Goal: Information Seeking & Learning: Learn about a topic

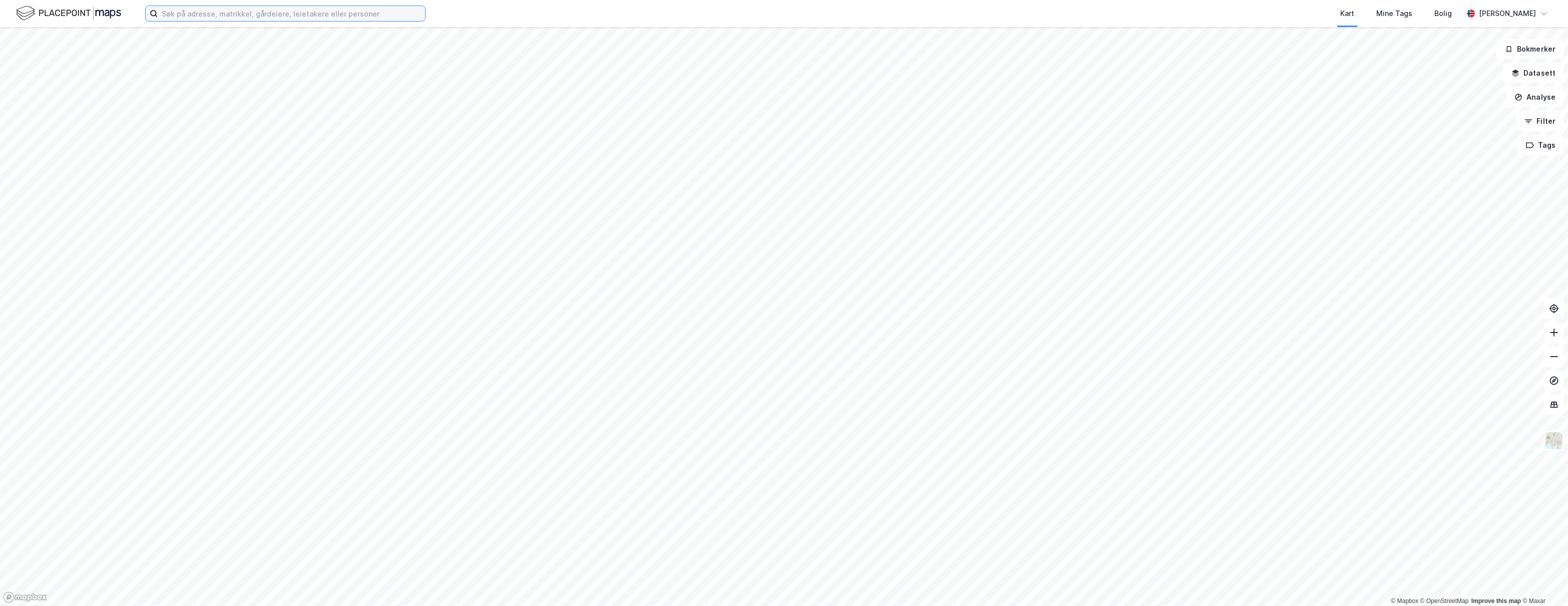
click at [339, 12] on input at bounding box center [291, 13] width 267 height 15
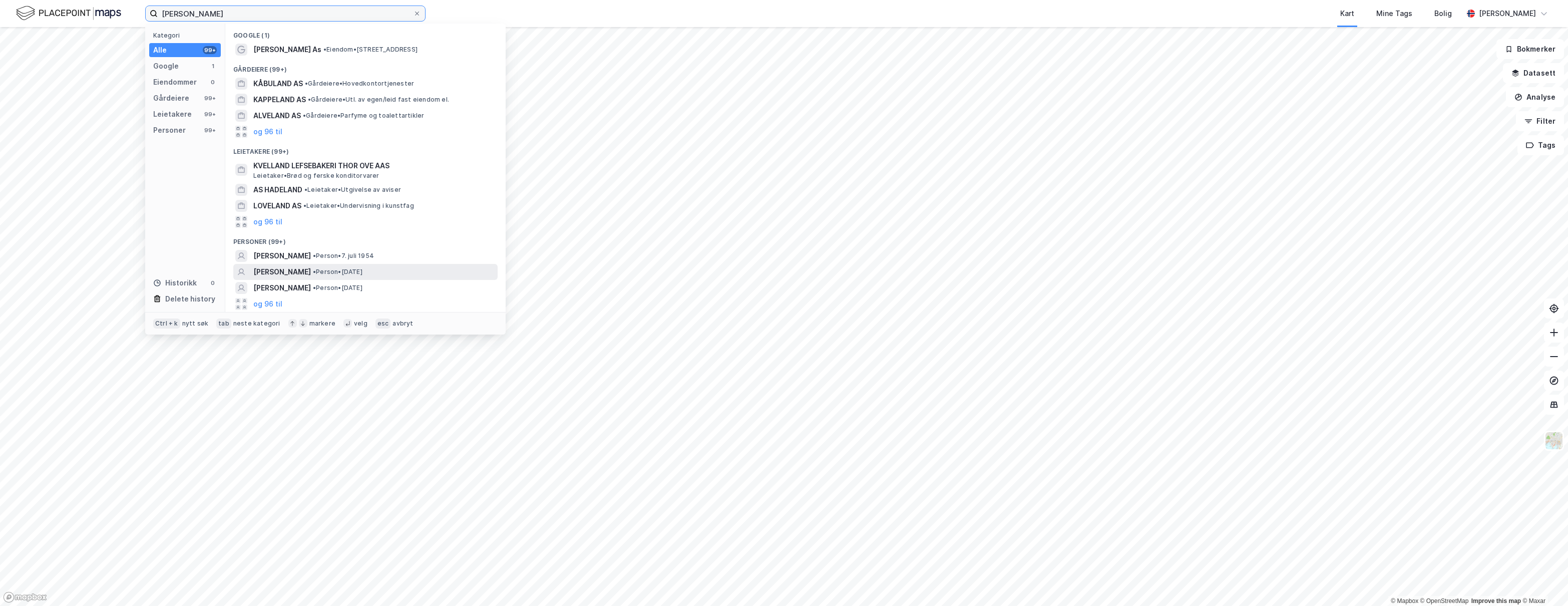
type input "ove kåveland"
click at [363, 270] on span "• Person • 20. sep. 1975" at bounding box center [338, 272] width 50 height 8
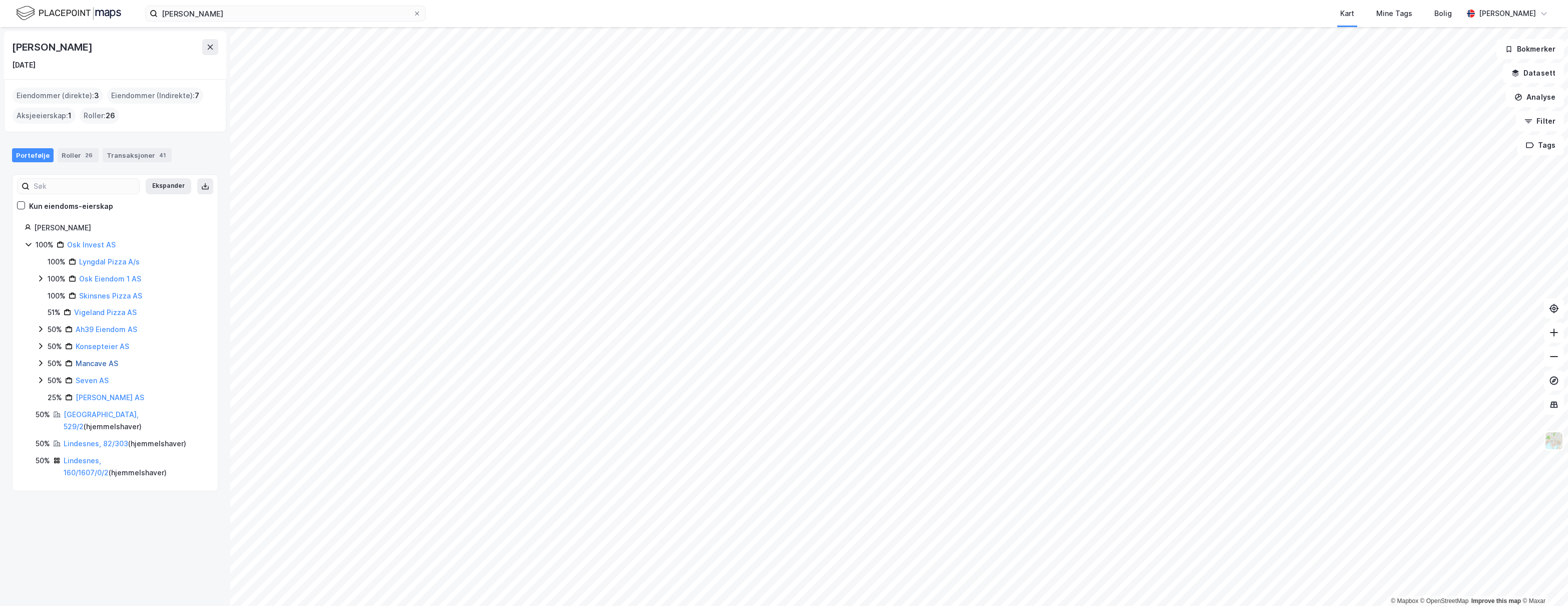
click at [113, 365] on link "Mancave AS" at bounding box center [97, 363] width 42 height 9
click at [84, 293] on link "Skinsnes Pizza AS" at bounding box center [111, 296] width 63 height 9
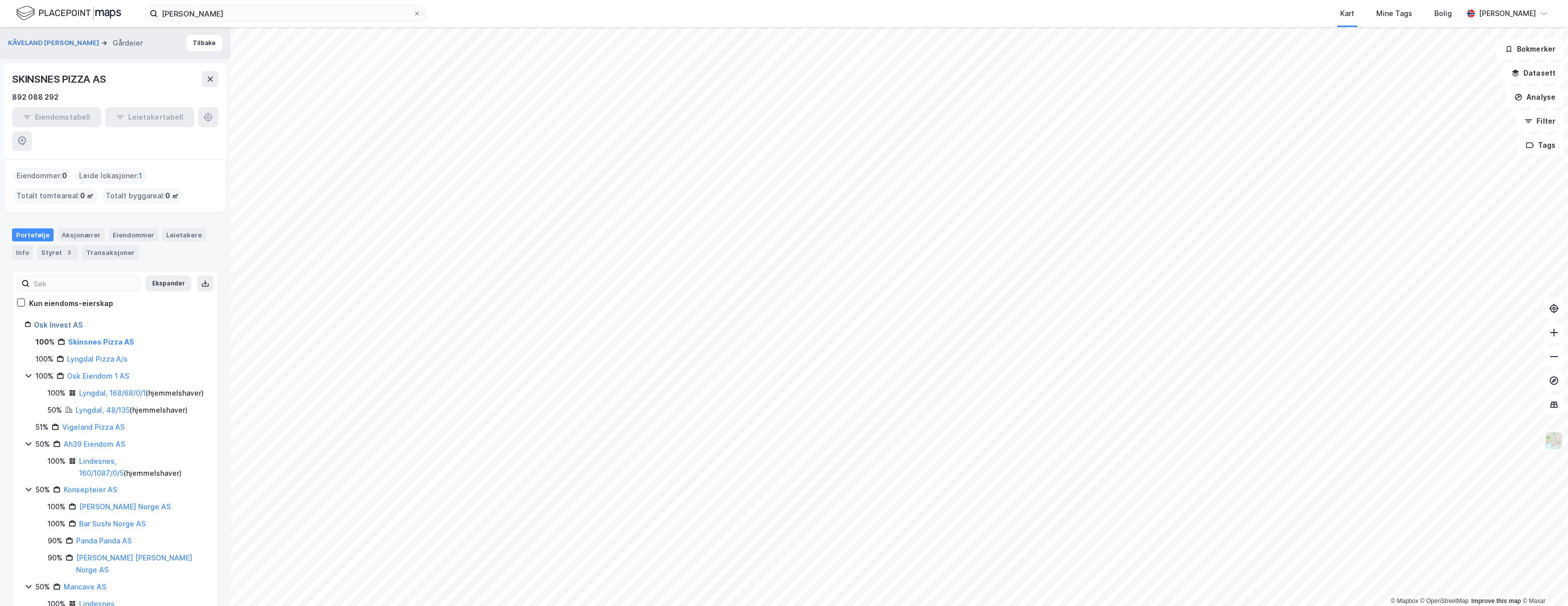
click at [68, 320] on link "Osk Invest AS" at bounding box center [58, 325] width 48 height 9
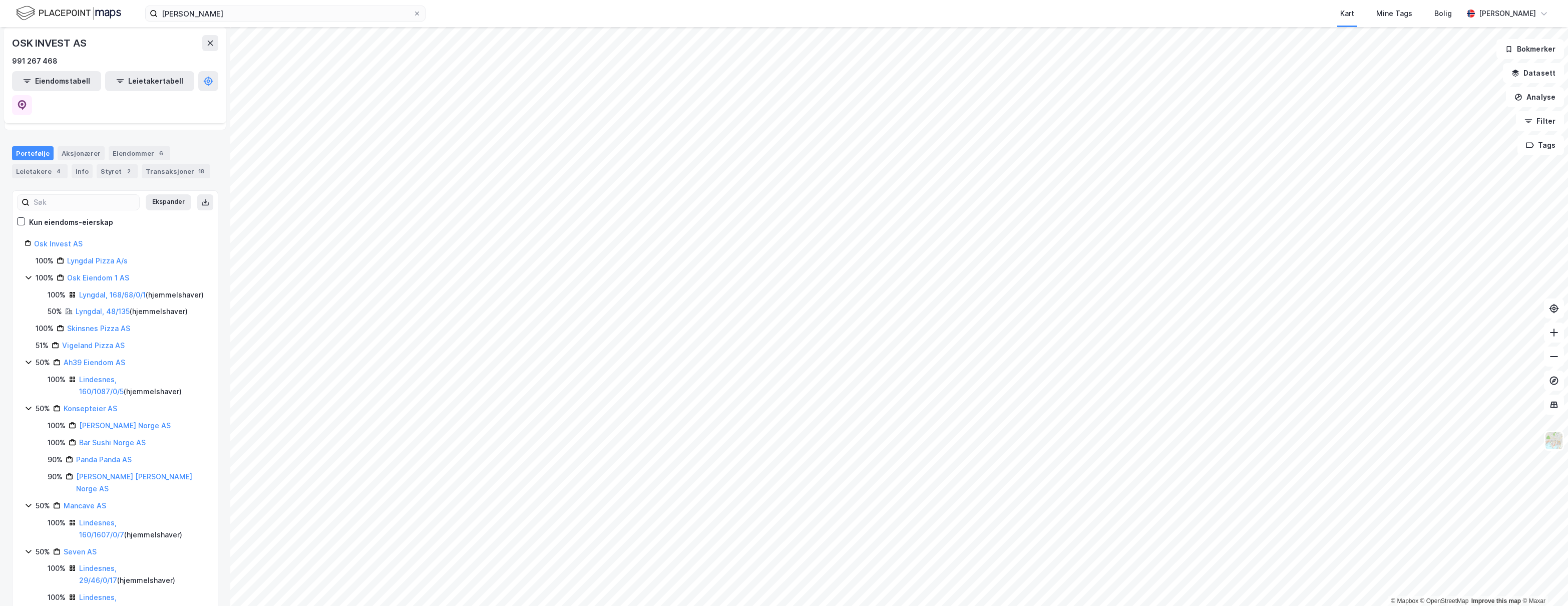
scroll to position [80, 0]
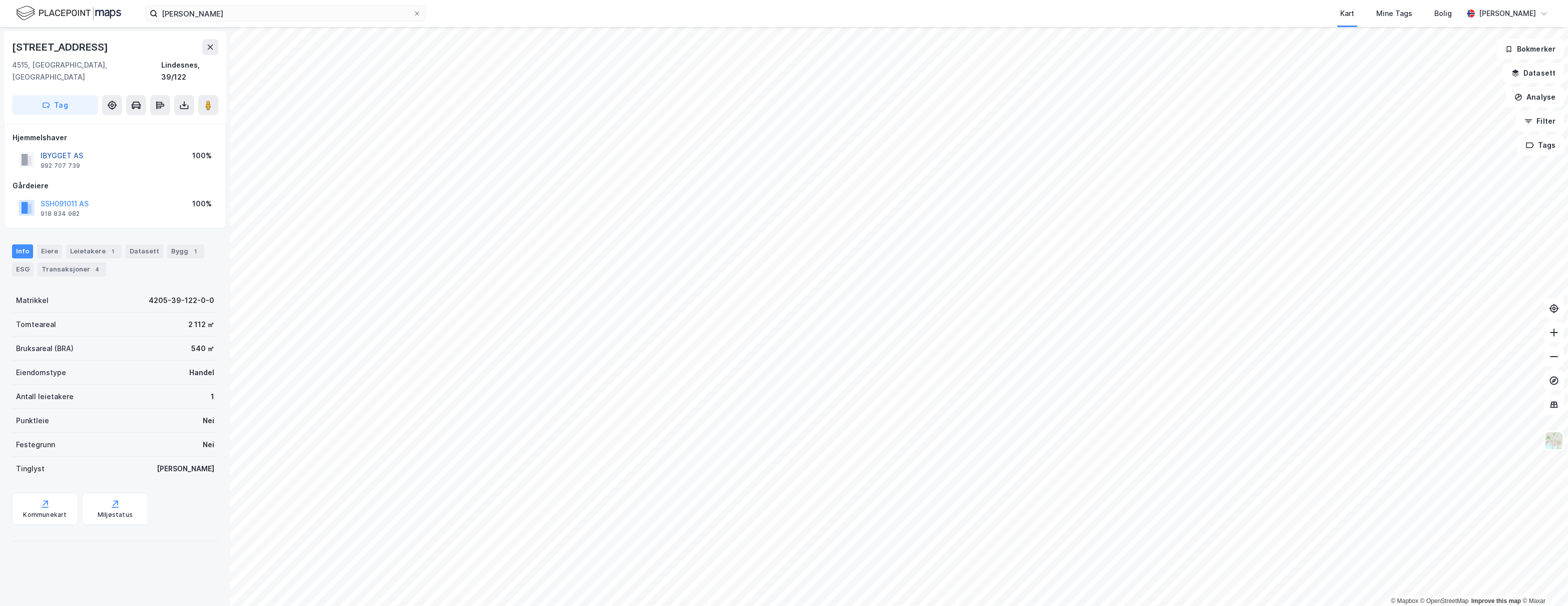
click at [0, 0] on button "IBYGGET AS" at bounding box center [0, 0] width 0 height 0
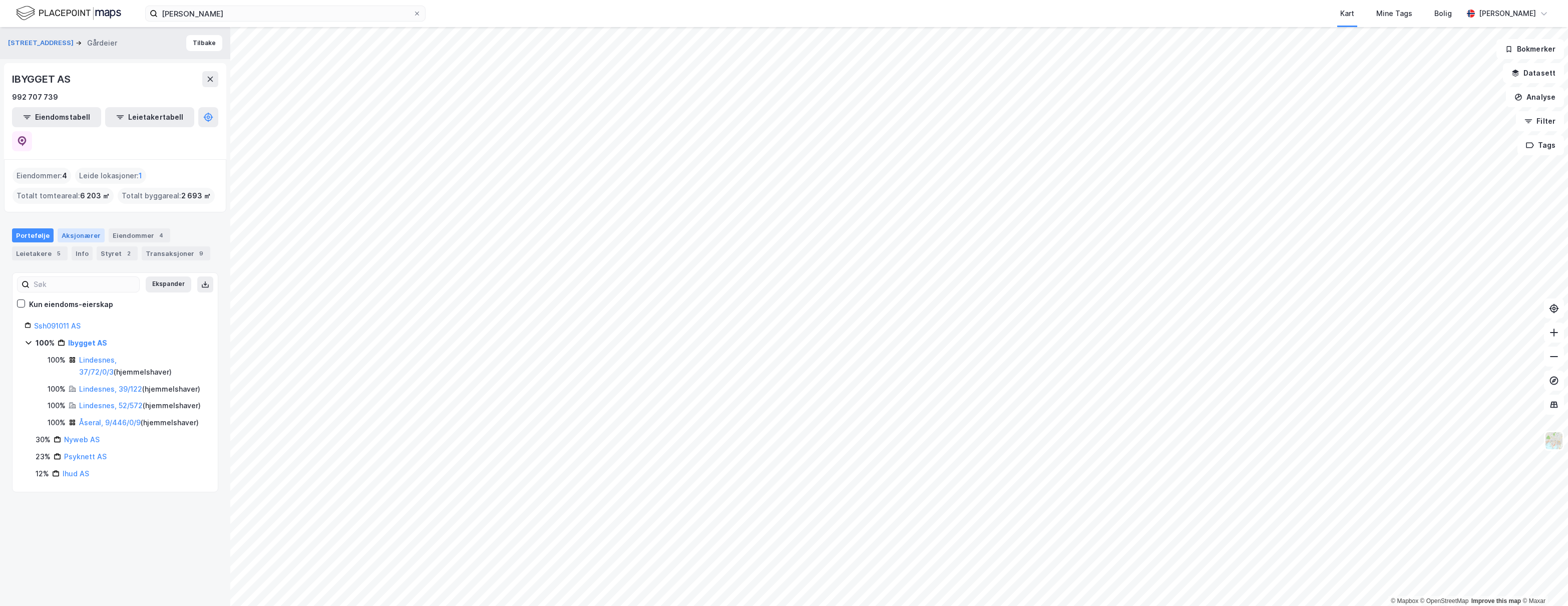
click at [75, 229] on div "Aksjonærer" at bounding box center [81, 235] width 47 height 14
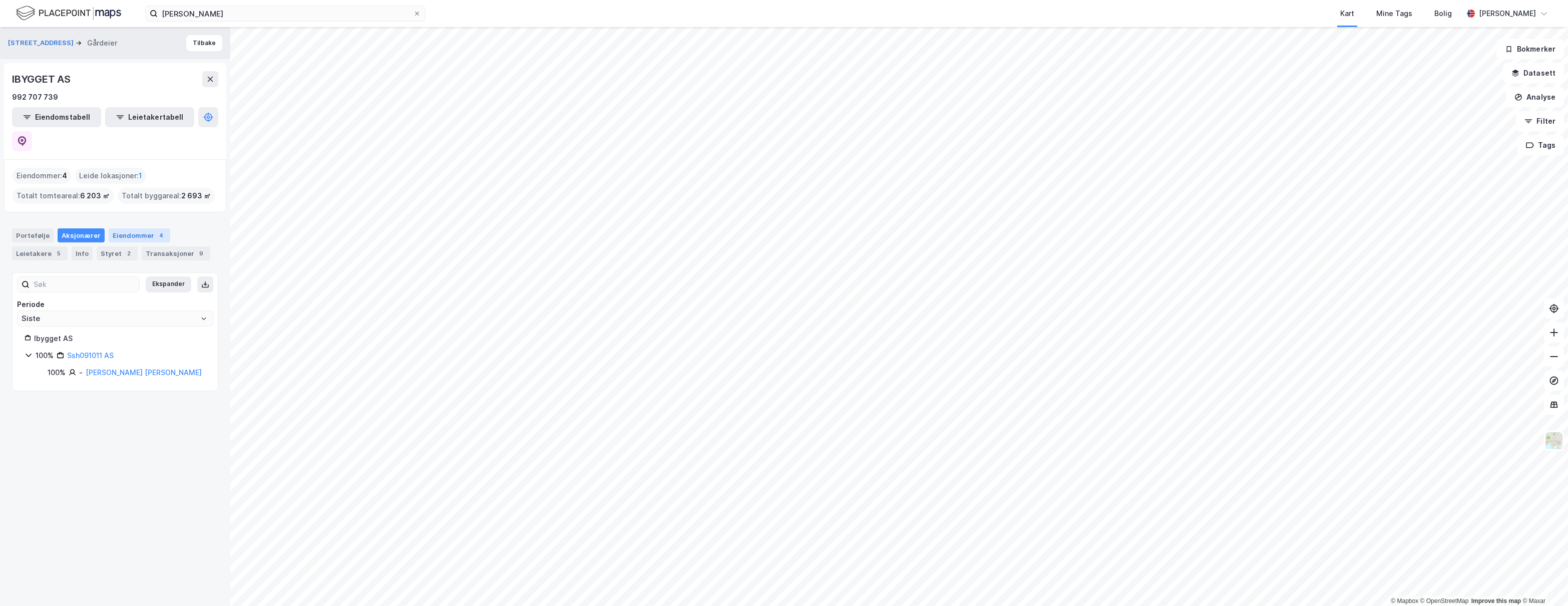
click at [124, 229] on div "Eiendommer 4" at bounding box center [139, 235] width 62 height 14
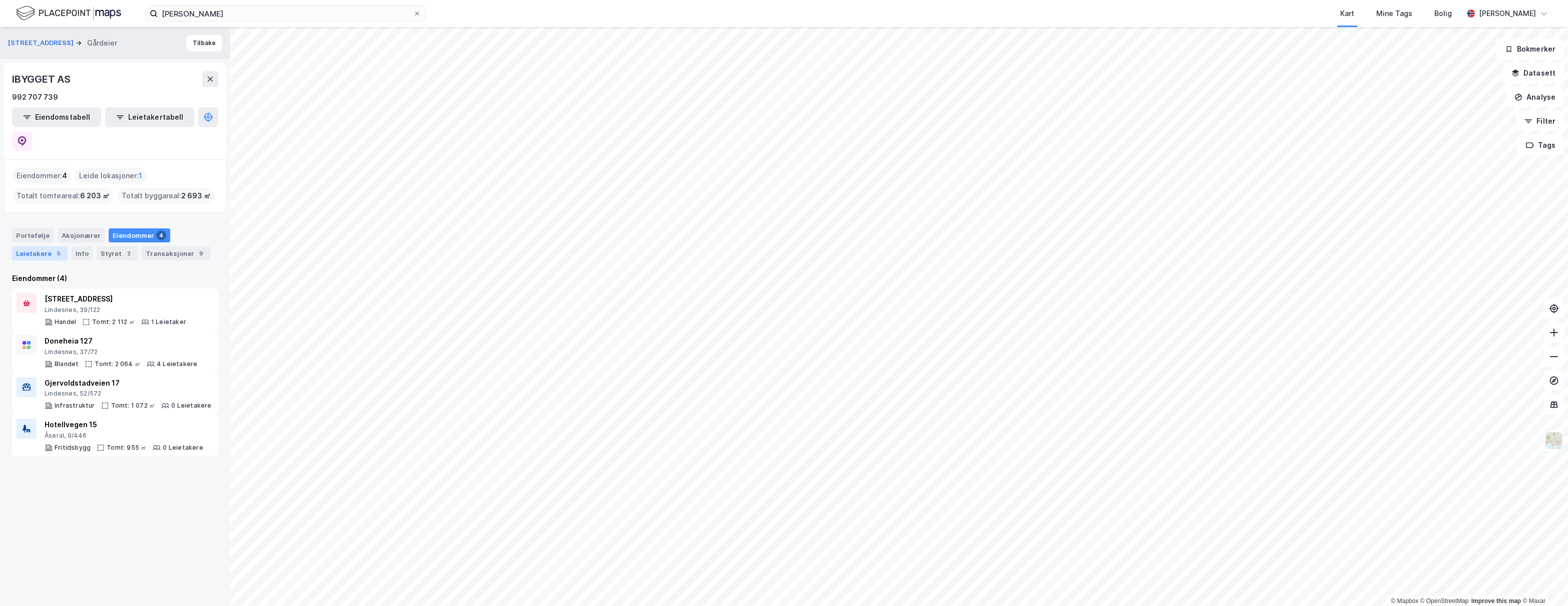
click at [45, 246] on div "Leietakere 5" at bounding box center [40, 253] width 56 height 14
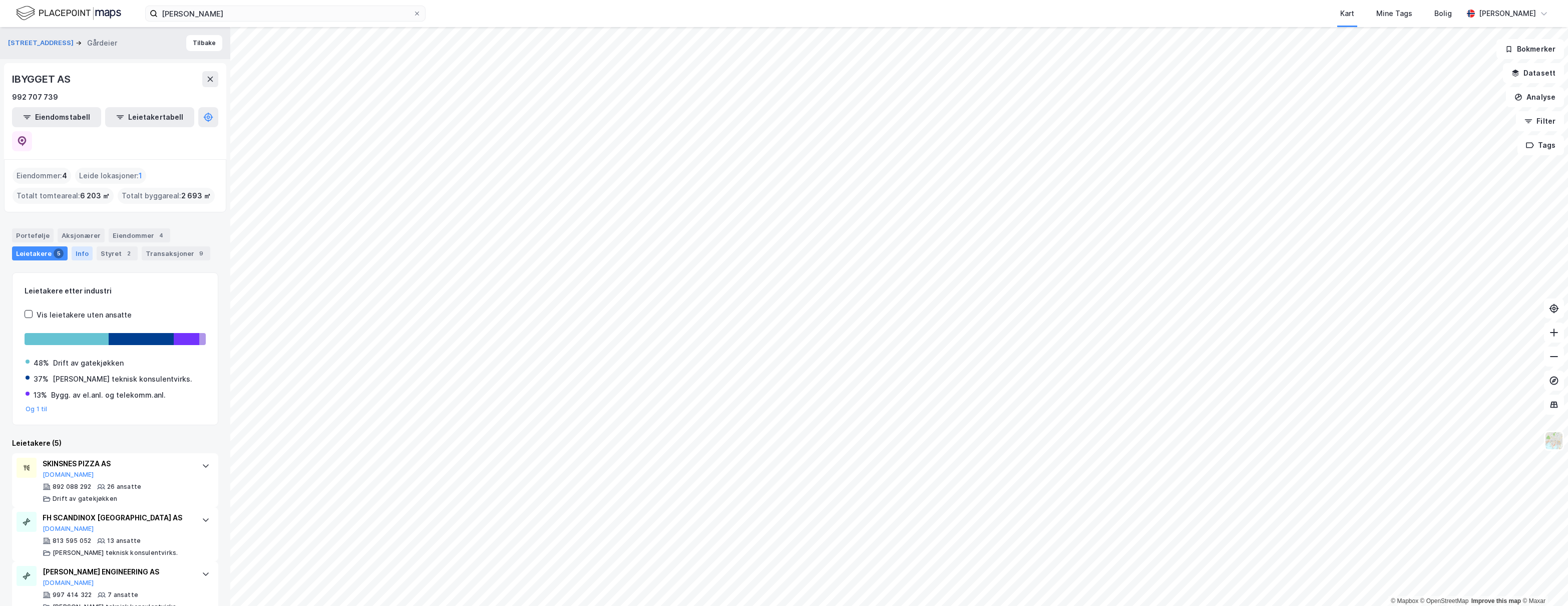
click at [80, 246] on div "Info" at bounding box center [82, 253] width 21 height 14
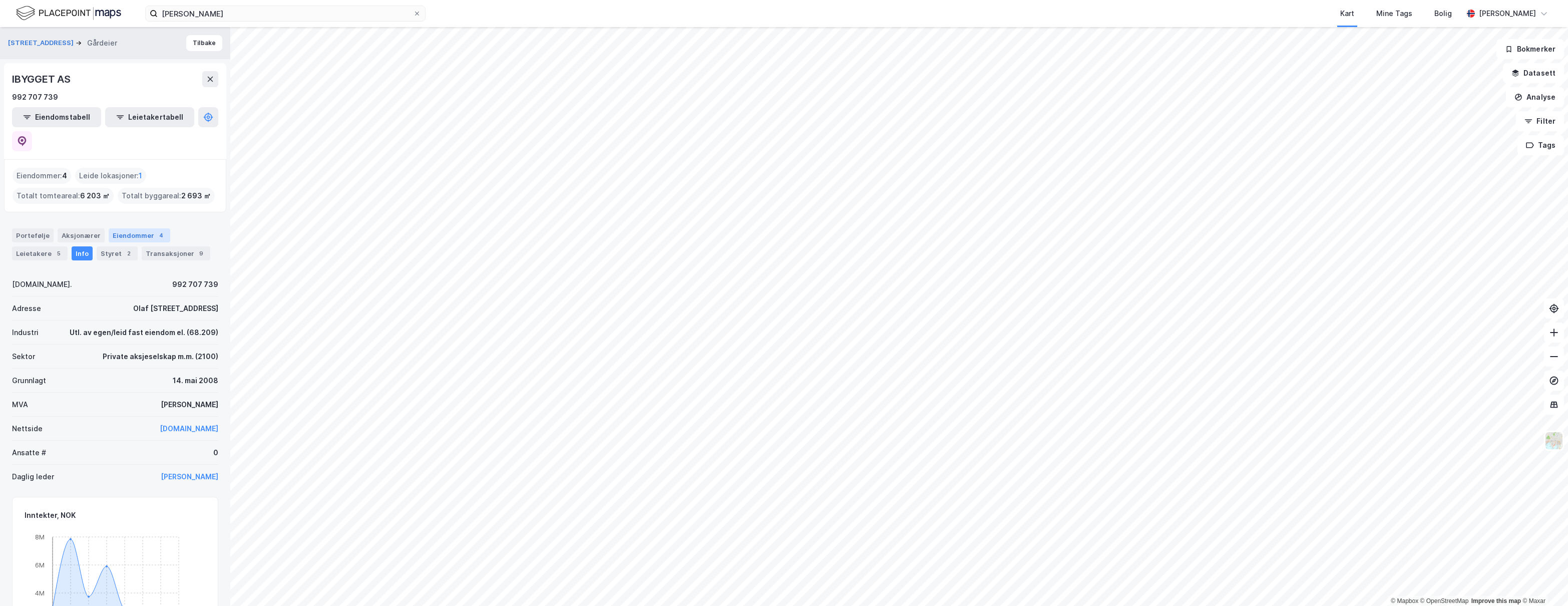
click at [122, 229] on div "Eiendommer 4" at bounding box center [139, 235] width 62 height 14
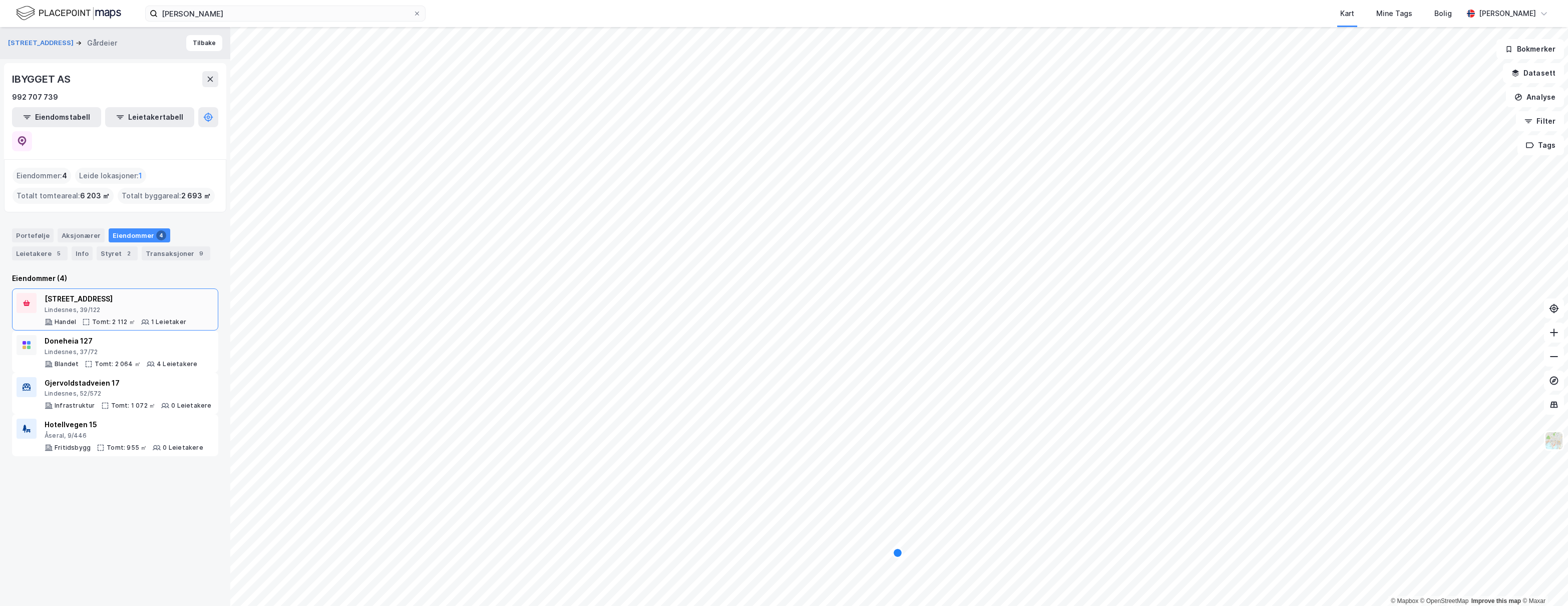
click at [136, 306] on div "Lindesnes, 39/122" at bounding box center [115, 310] width 141 height 8
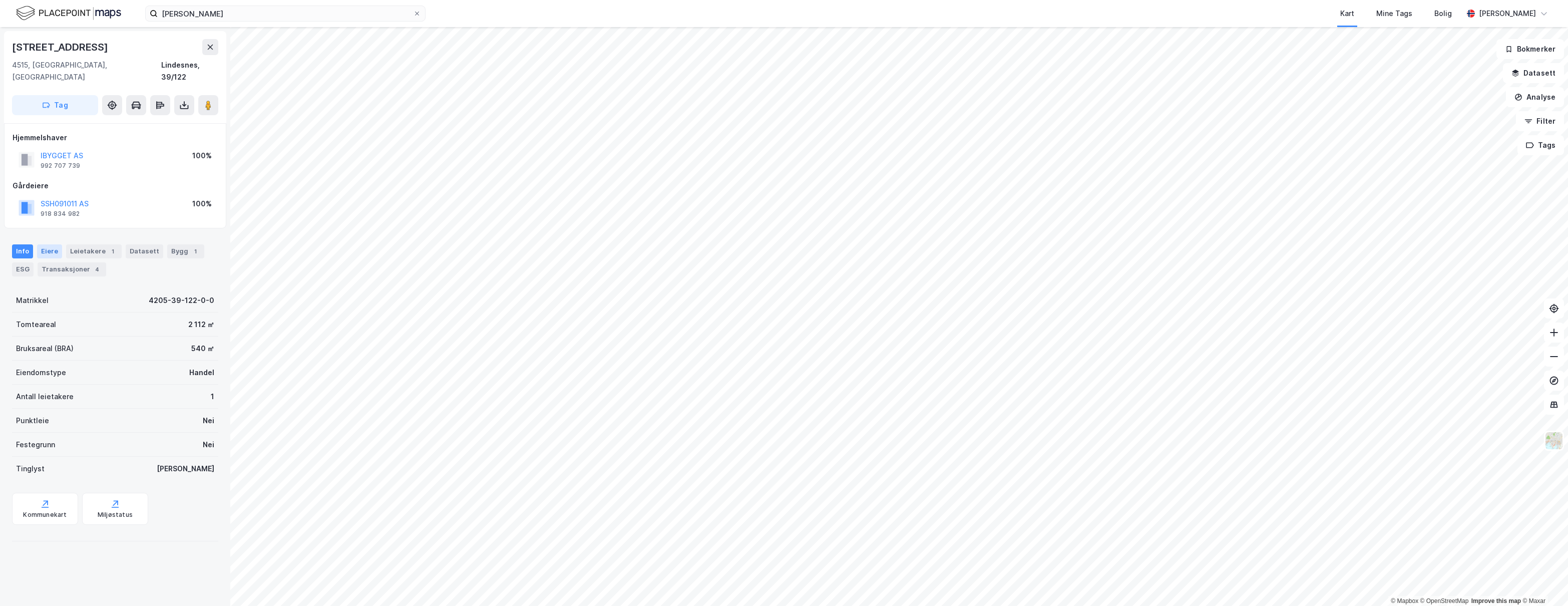
click at [39, 244] on div "Eiere" at bounding box center [50, 251] width 25 height 14
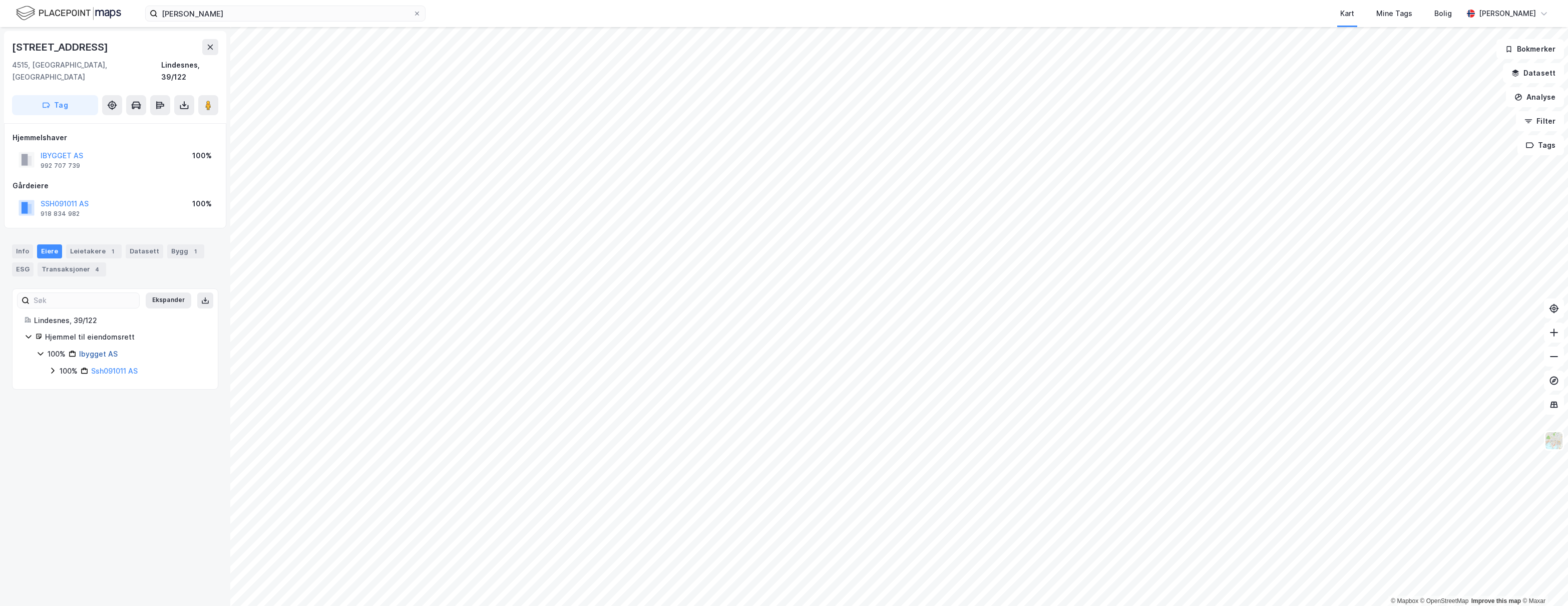
click at [103, 350] on link "Ibygget AS" at bounding box center [98, 354] width 39 height 9
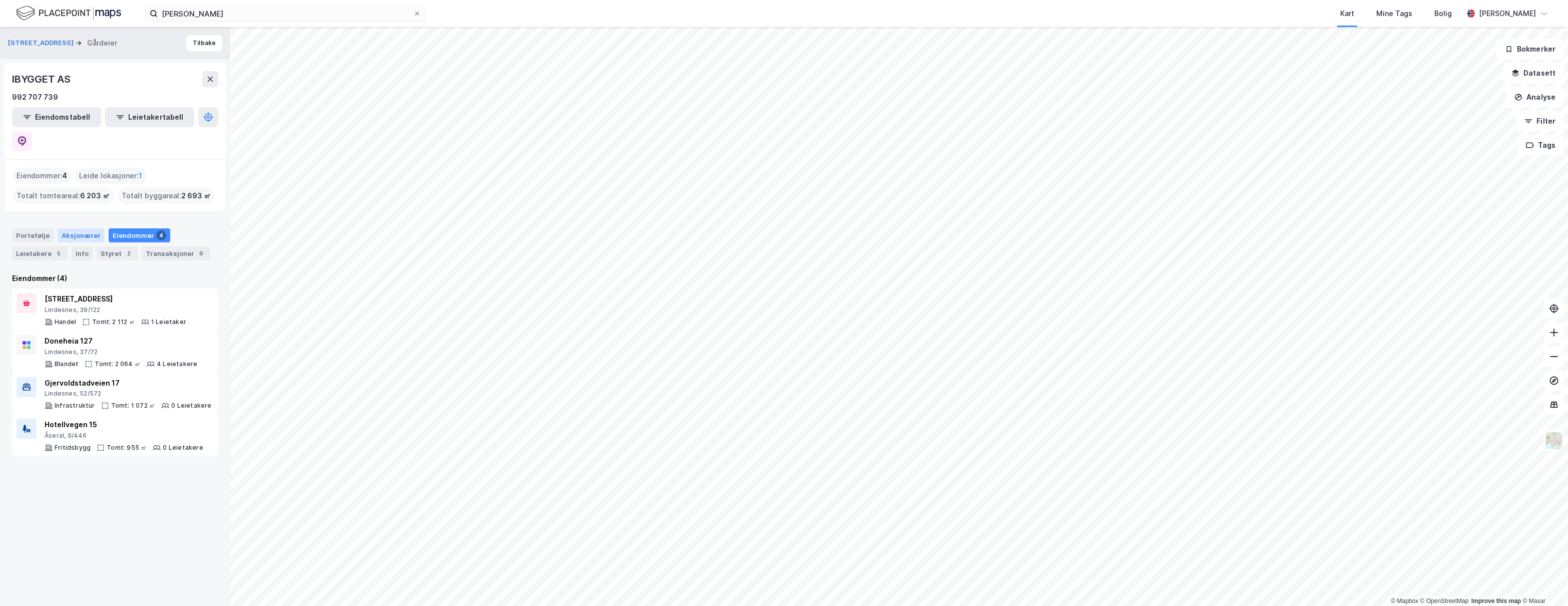
click at [84, 229] on div "Aksjonærer" at bounding box center [81, 235] width 47 height 14
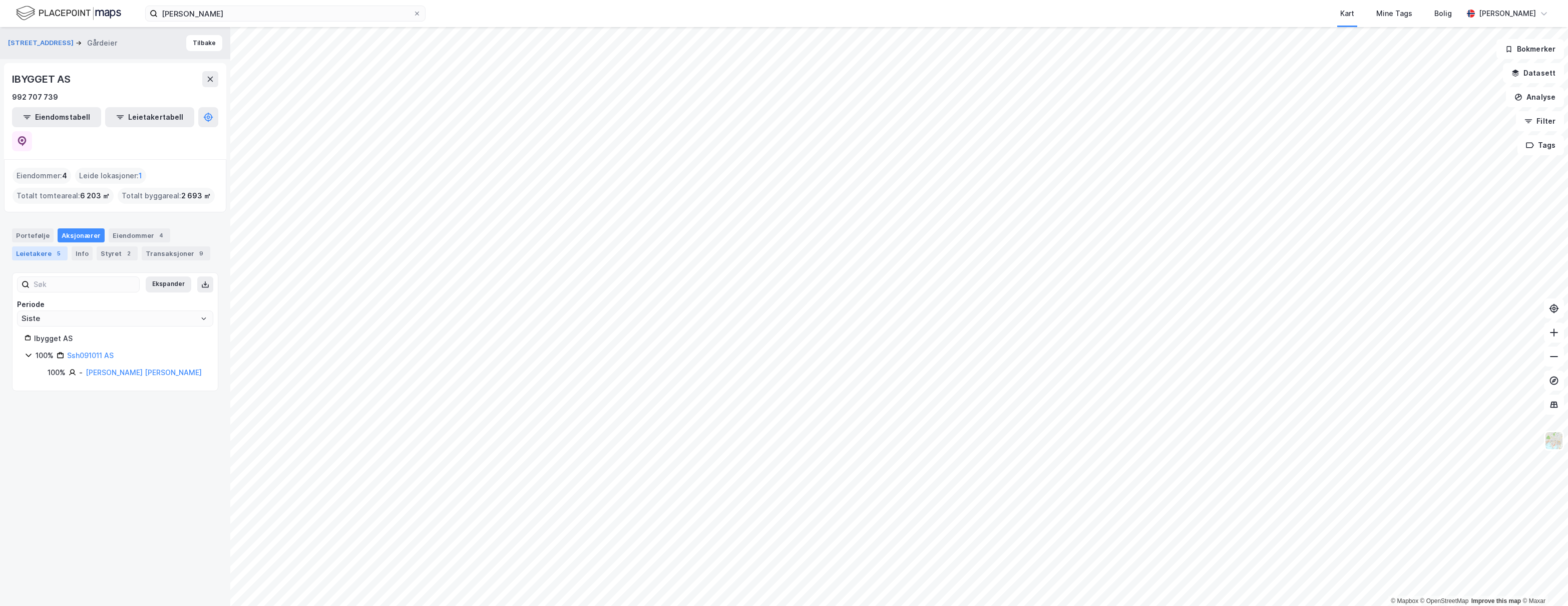
click at [45, 246] on div "Leietakere 5" at bounding box center [40, 253] width 56 height 14
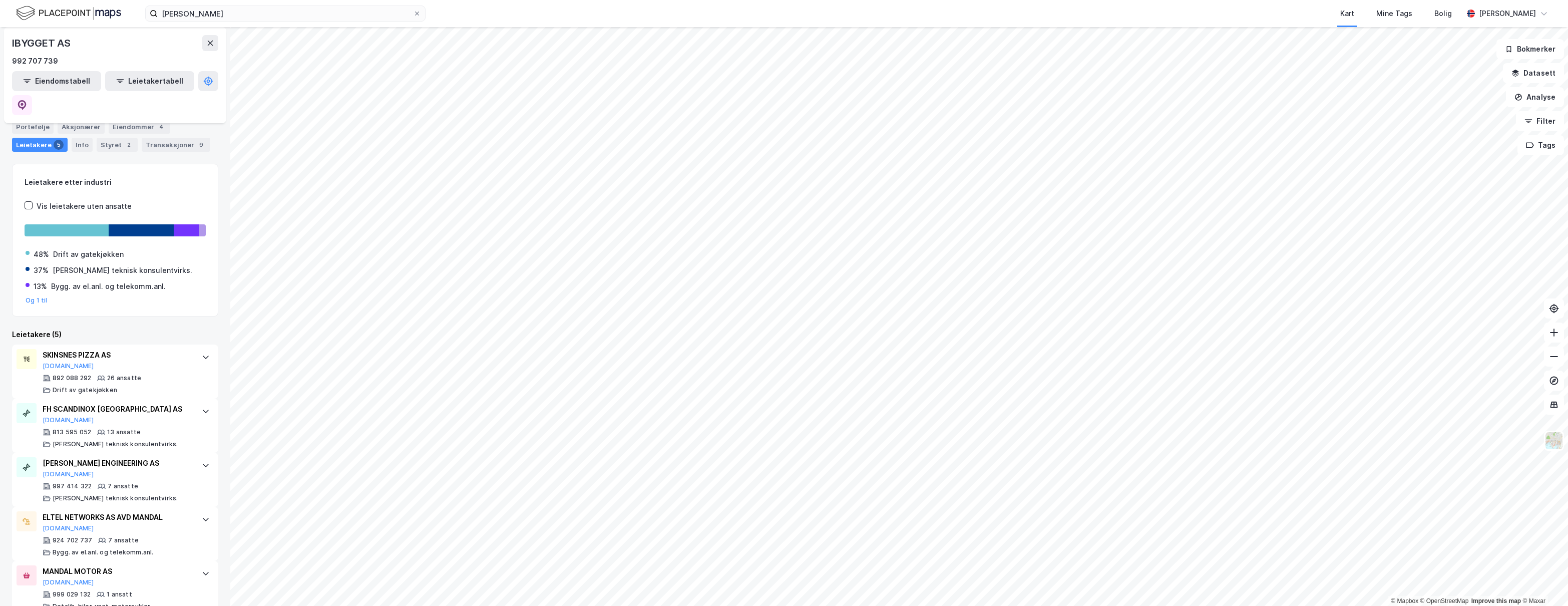
scroll to position [34, 0]
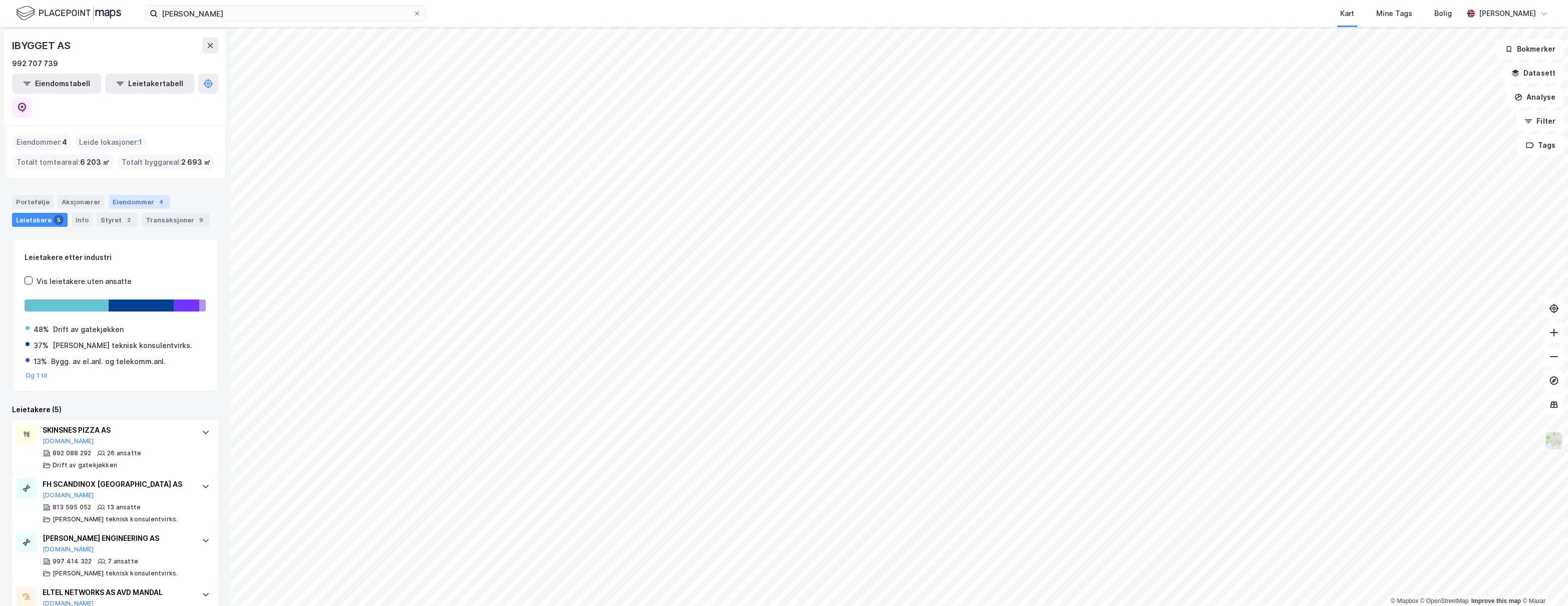
click at [125, 195] on div "Eiendommer 4" at bounding box center [139, 202] width 62 height 14
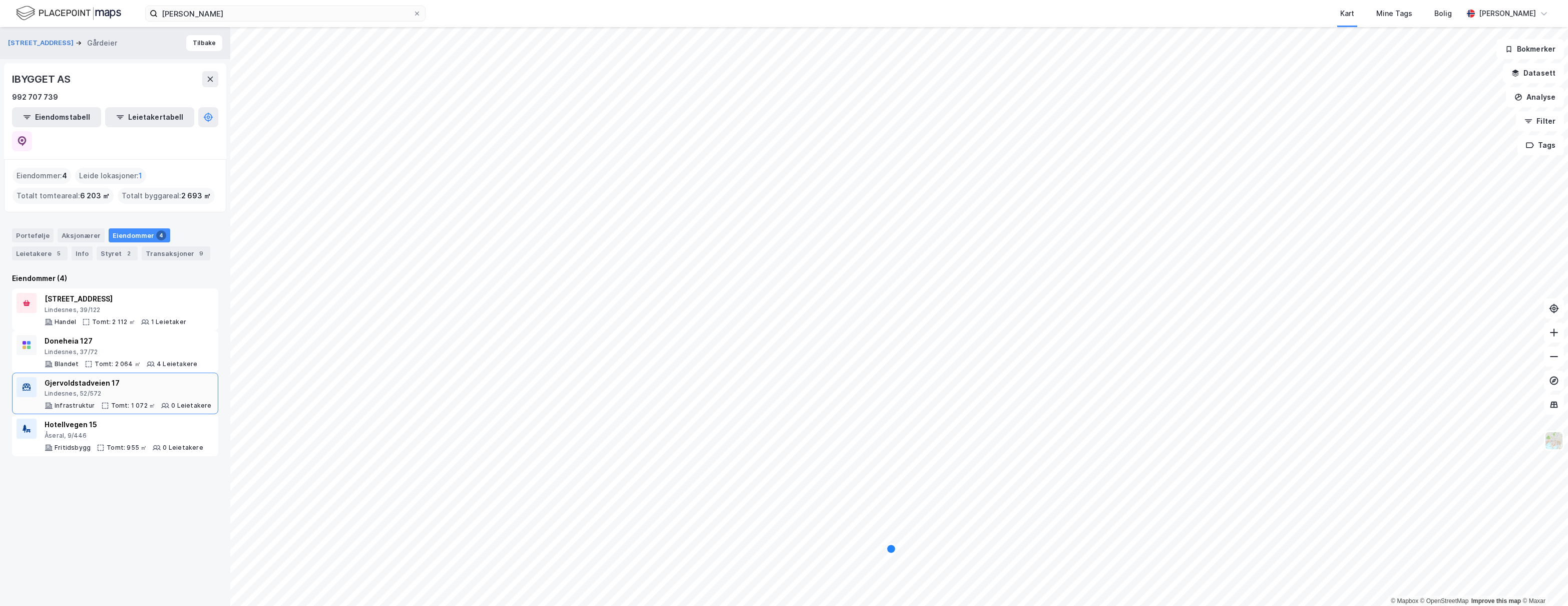
click at [106, 390] on div "Lindesnes, 52/572" at bounding box center [128, 393] width 167 height 8
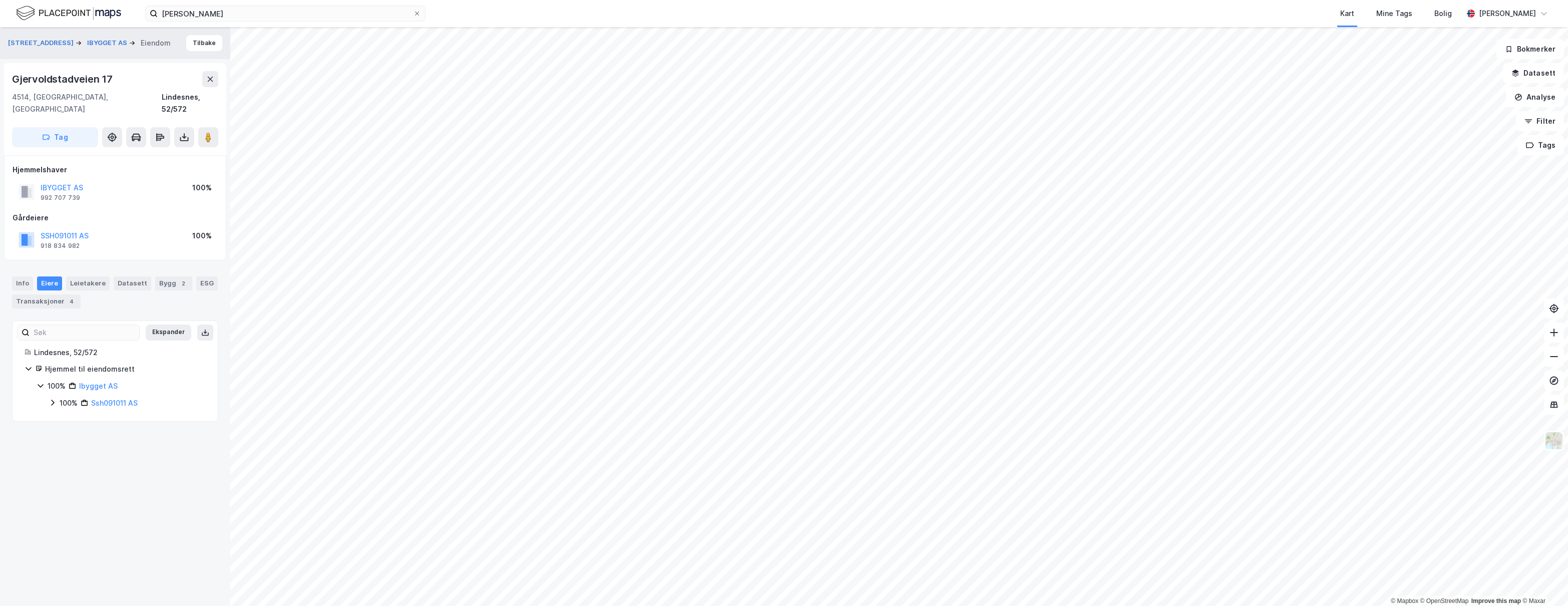
click at [92, 448] on div "Mikkelsmyrveien 1 IBYGGET AS Eiendom Tilbake Gjervoldstadveien 17 4514, Mandal,…" at bounding box center [115, 317] width 230 height 579
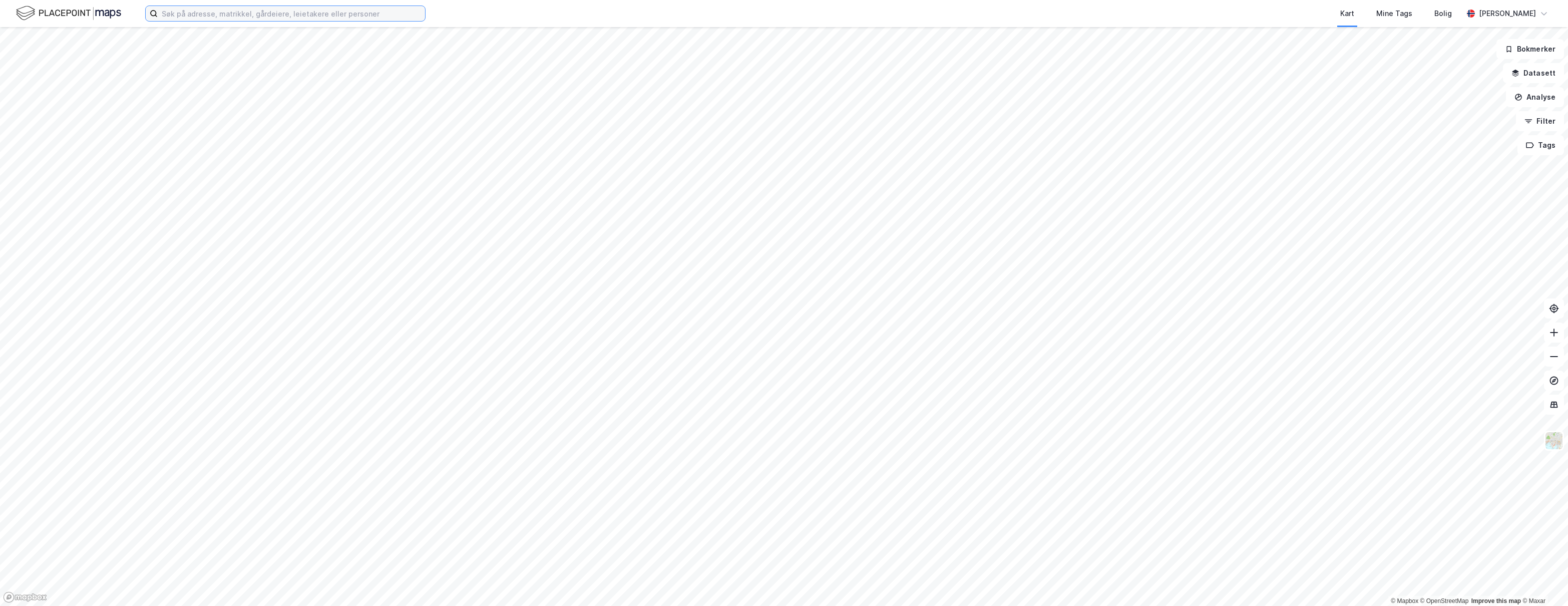
click at [289, 15] on input at bounding box center [291, 13] width 267 height 15
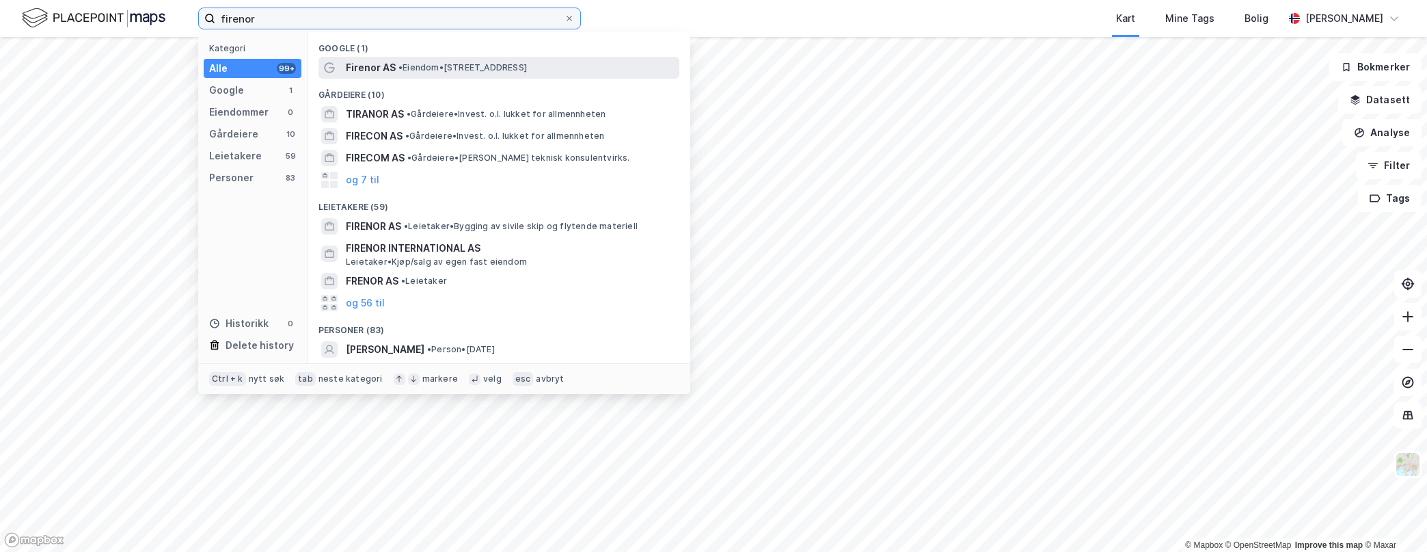
type input "firenor"
click at [372, 62] on span "Firenor AS" at bounding box center [371, 67] width 50 height 16
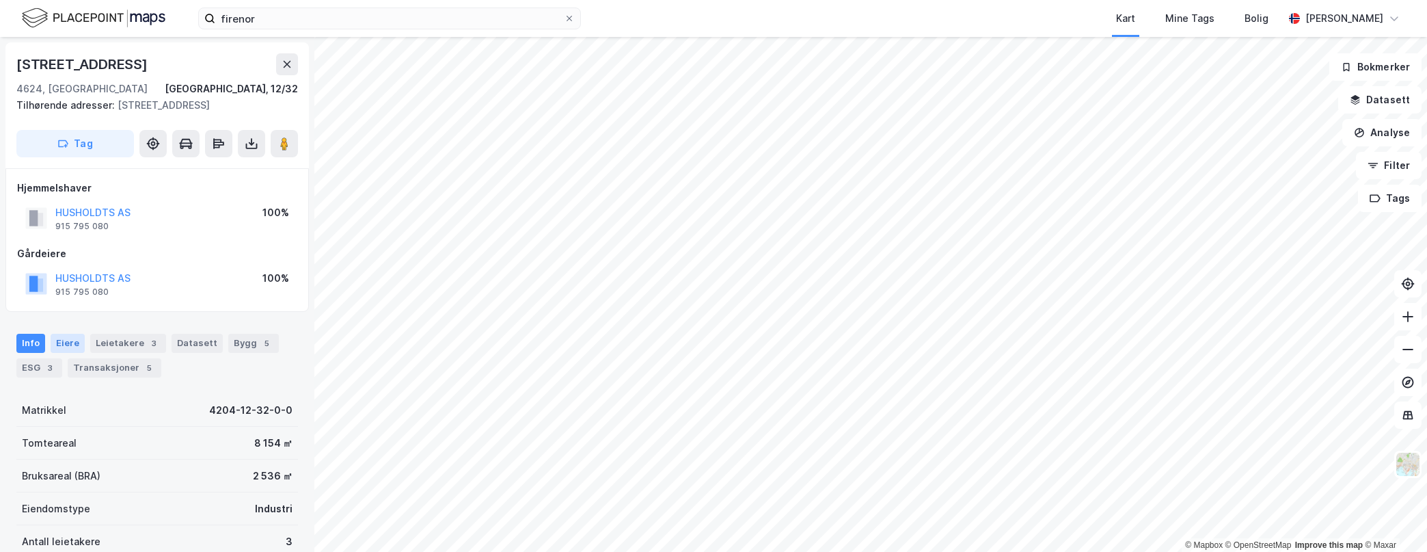
click at [70, 343] on div "Eiere" at bounding box center [68, 342] width 34 height 19
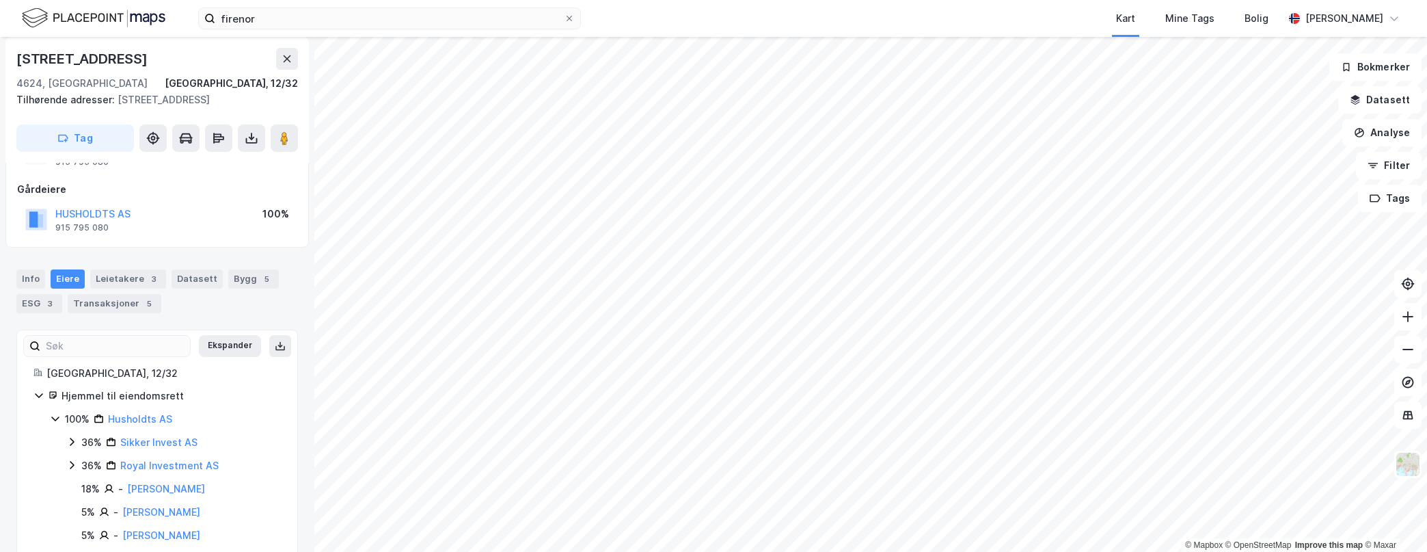
scroll to position [90, 0]
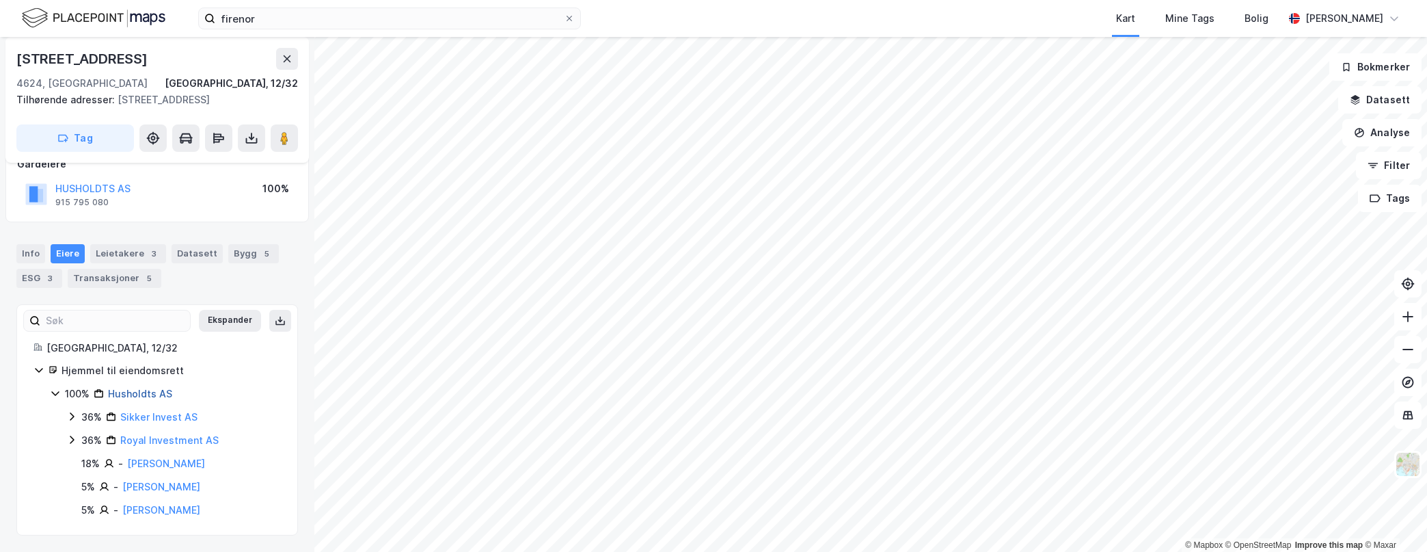
click at [144, 390] on link "Husholdts AS" at bounding box center [140, 393] width 64 height 12
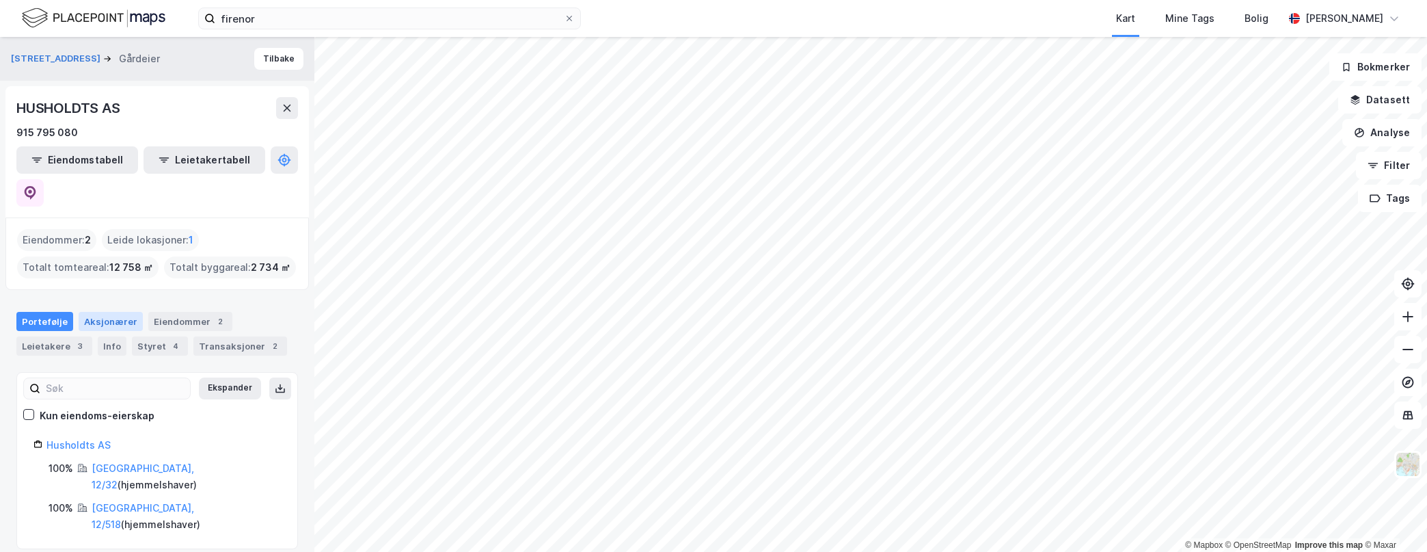
click at [124, 312] on div "Aksjonærer" at bounding box center [111, 321] width 64 height 19
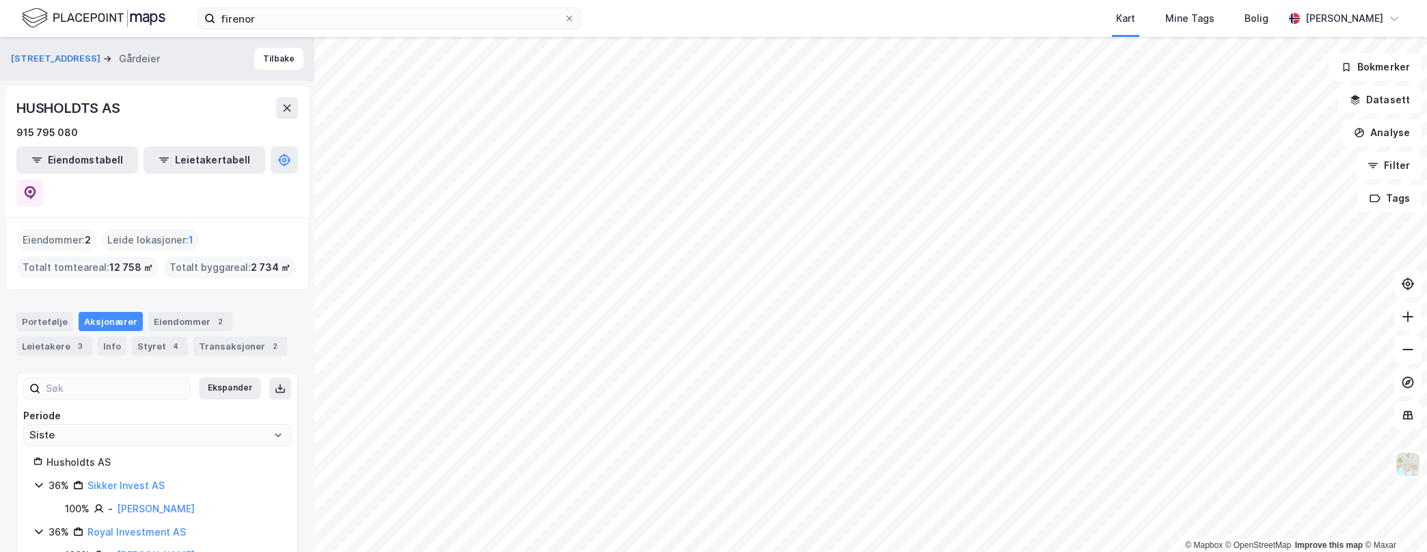
scroll to position [81, 0]
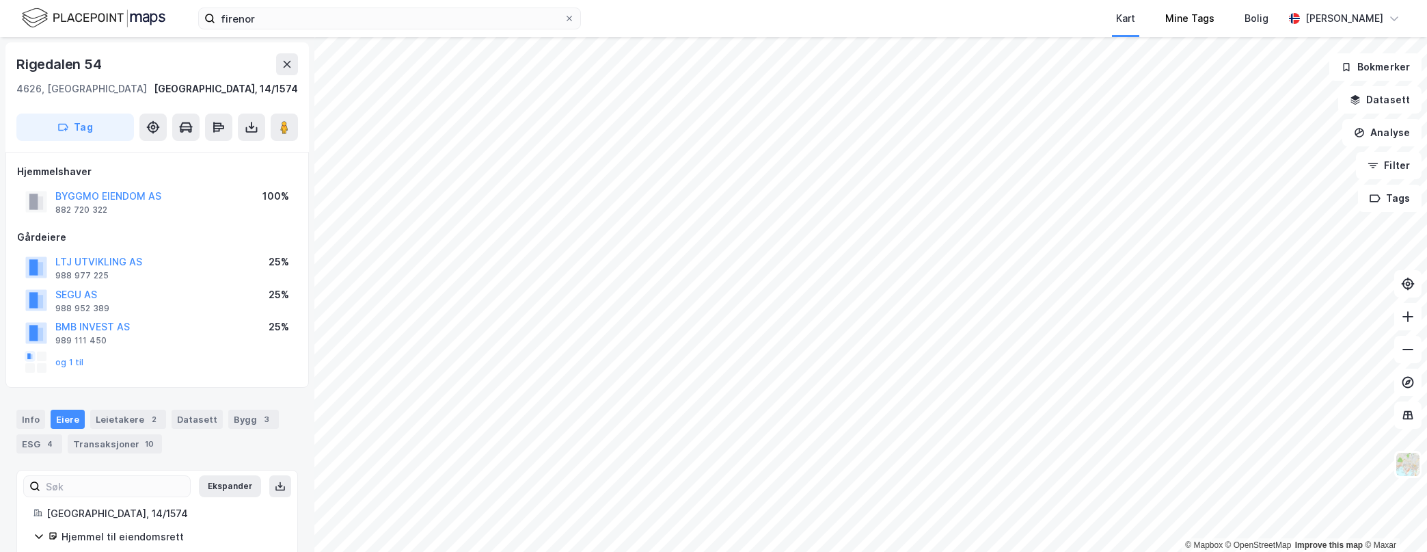
scroll to position [5, 0]
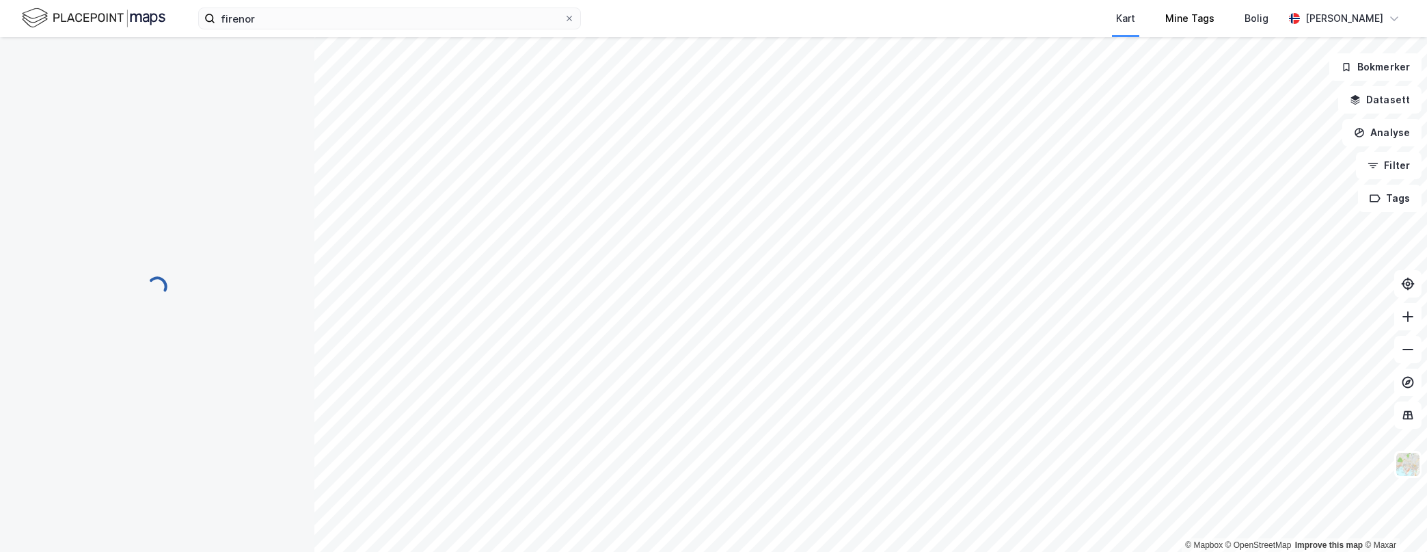
scroll to position [5, 0]
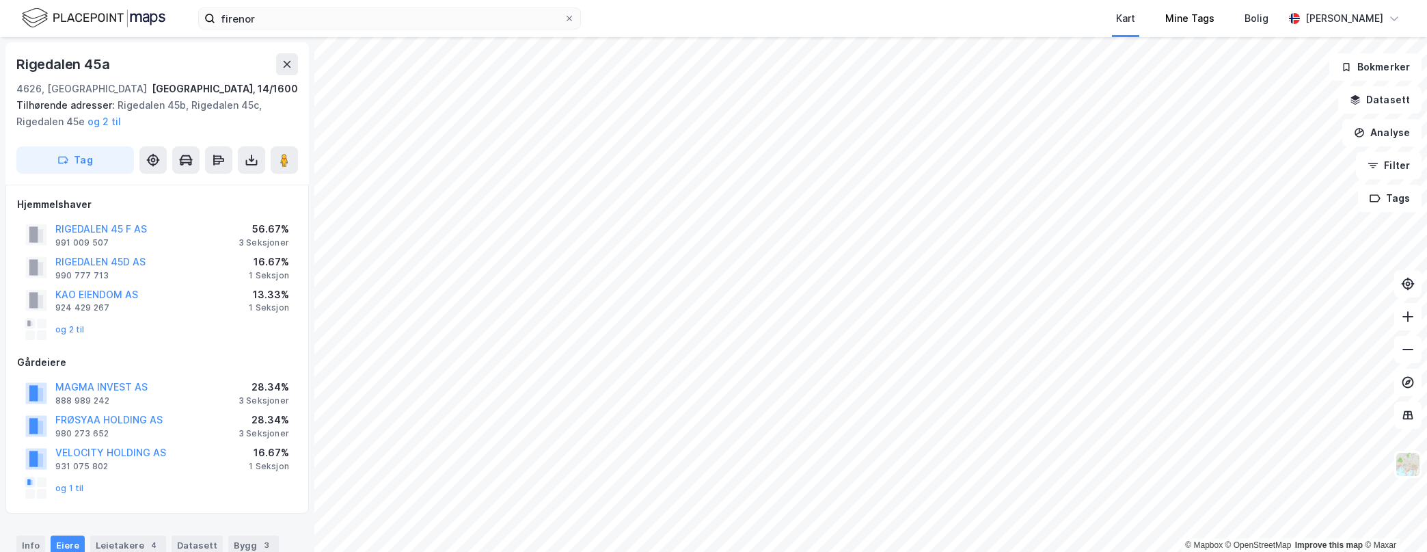
scroll to position [5, 0]
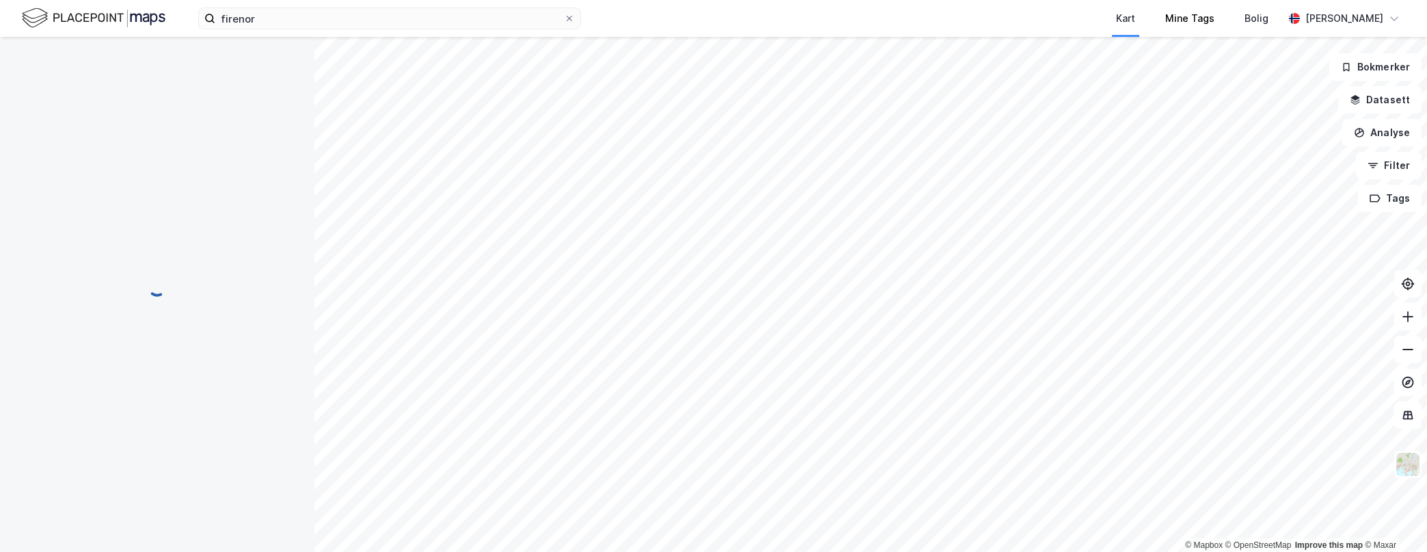
scroll to position [5, 0]
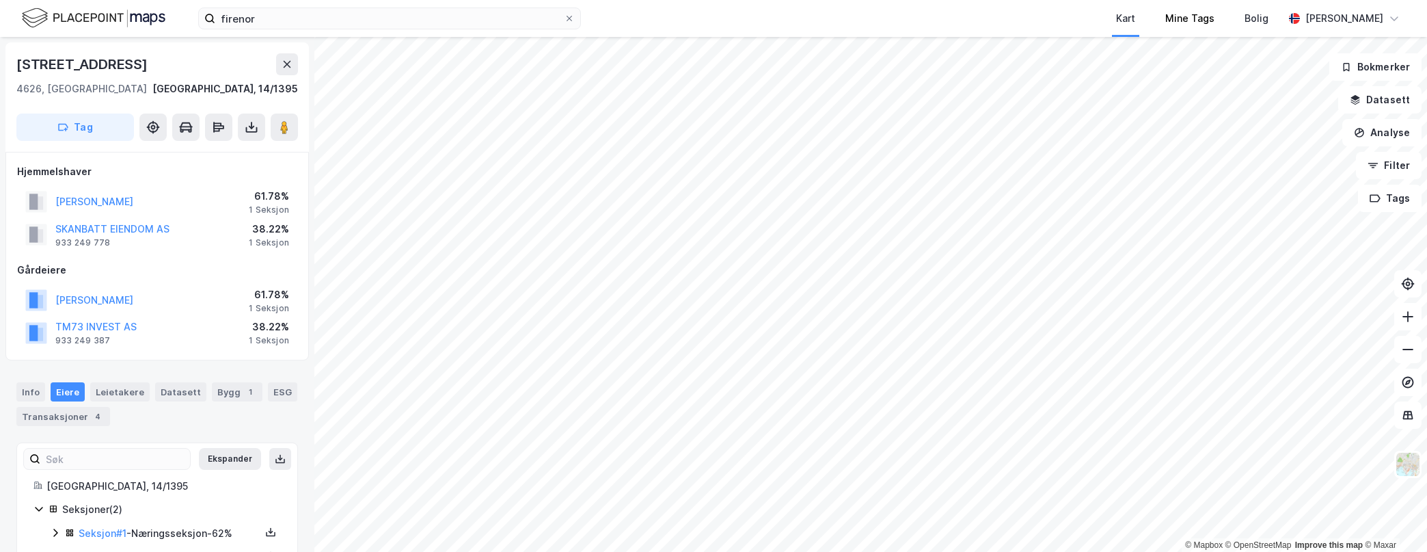
scroll to position [5, 0]
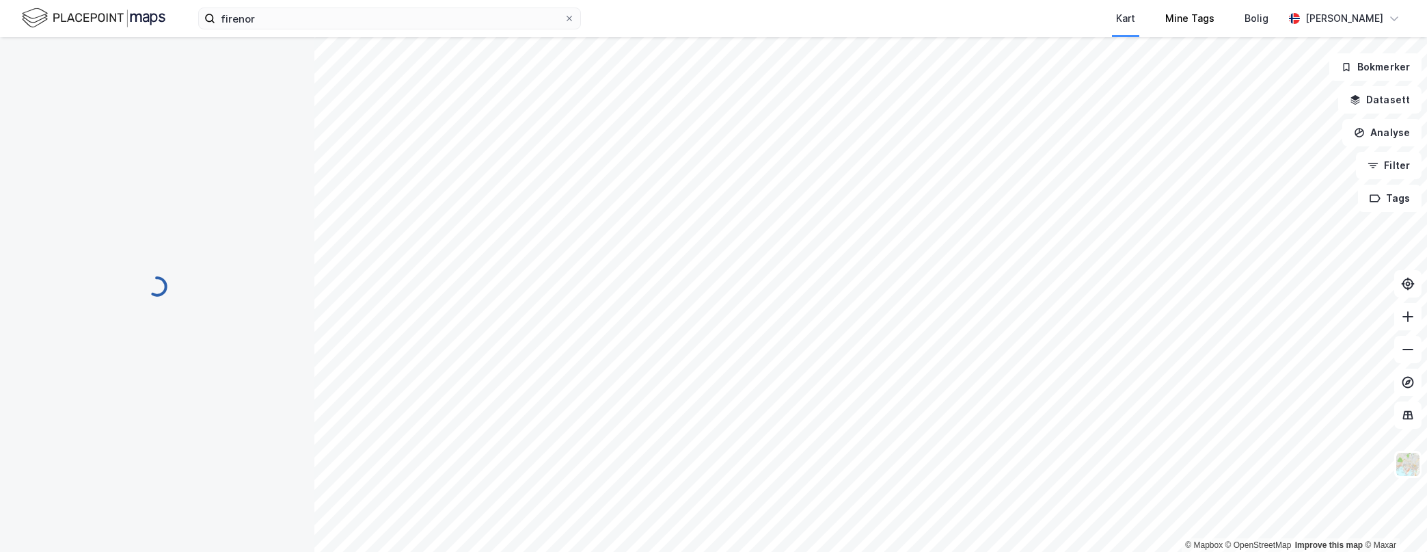
scroll to position [5, 0]
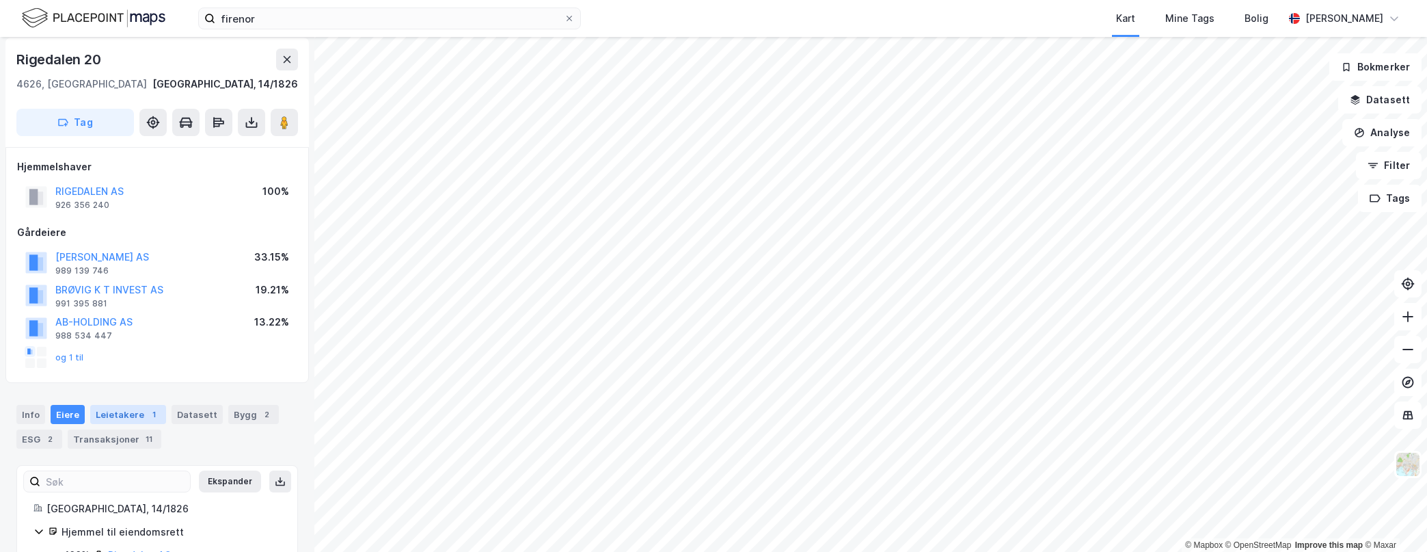
click at [148, 412] on div "1" at bounding box center [154, 414] width 14 height 14
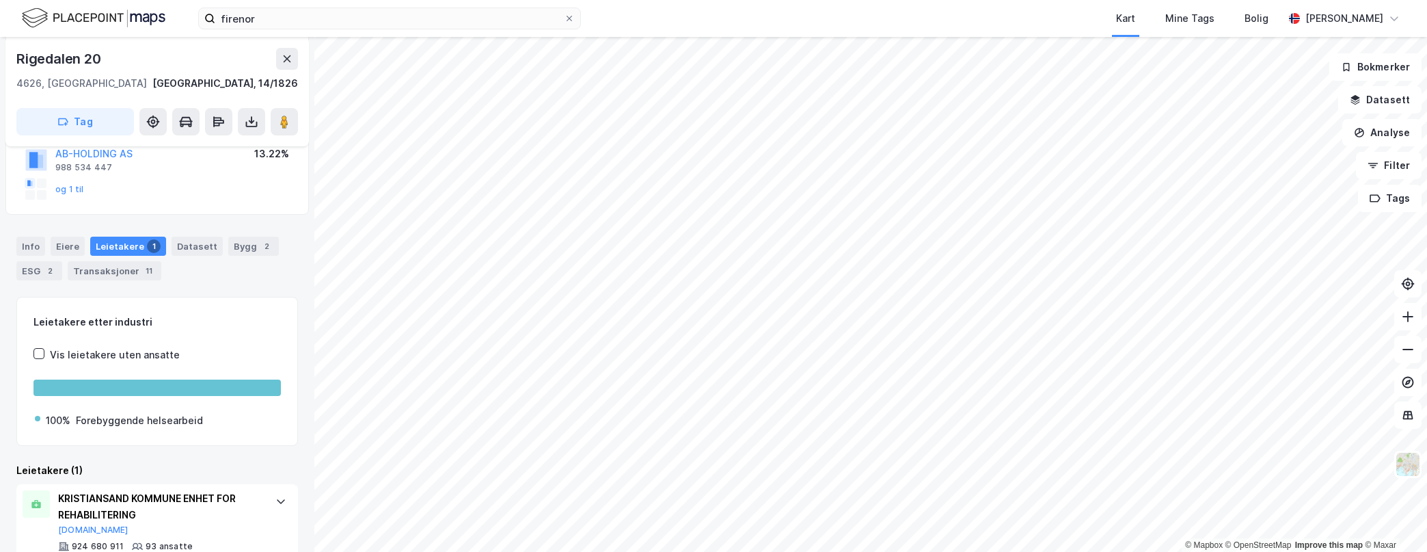
scroll to position [212, 0]
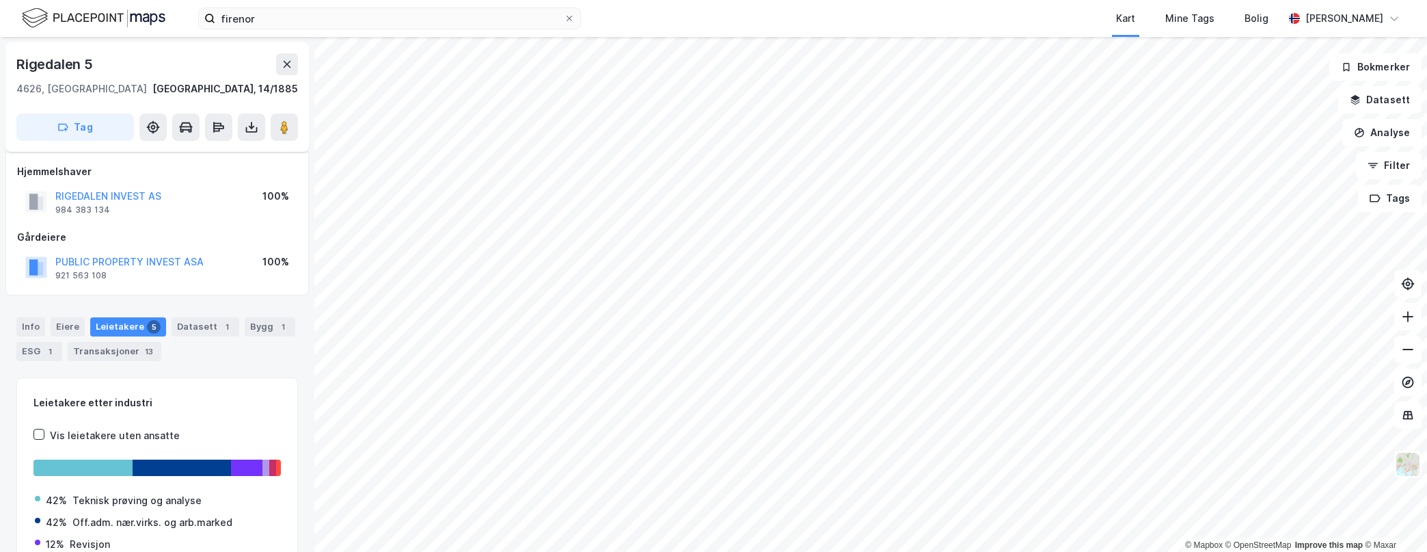
scroll to position [89, 0]
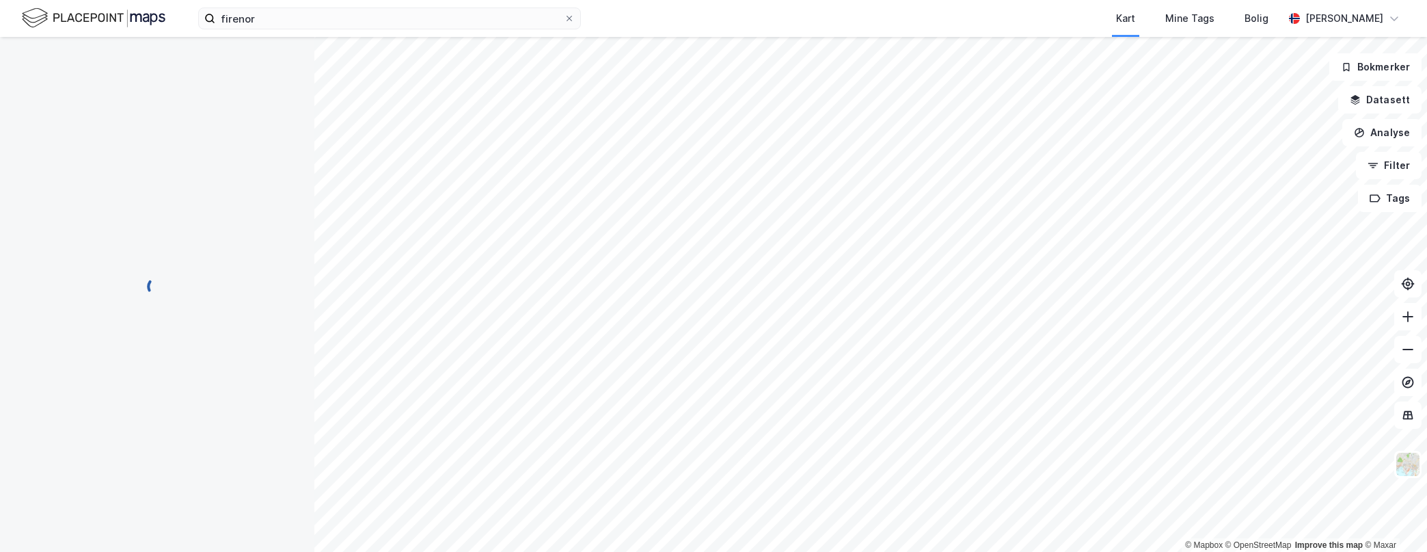
scroll to position [2, 0]
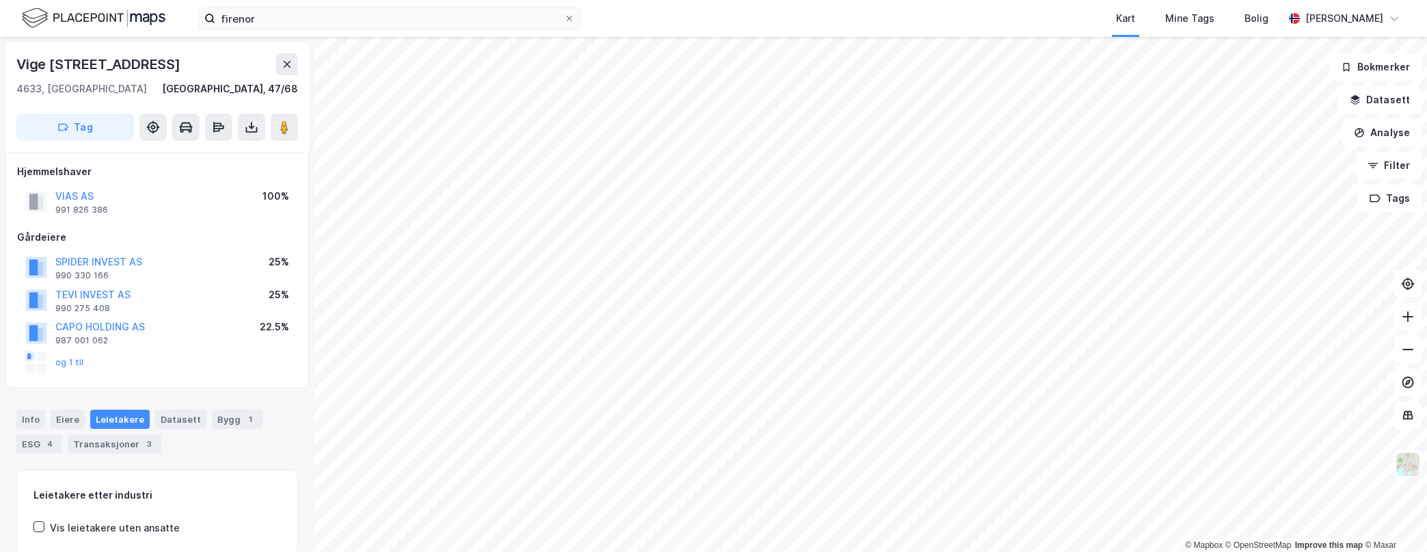
scroll to position [2, 0]
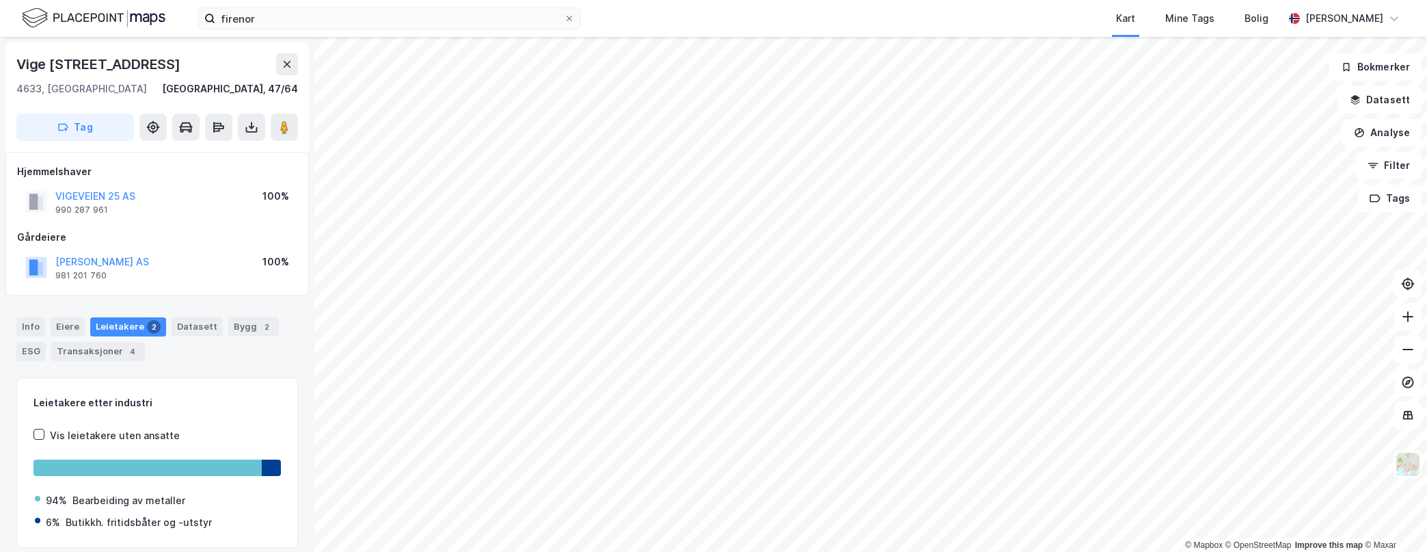
scroll to position [2, 0]
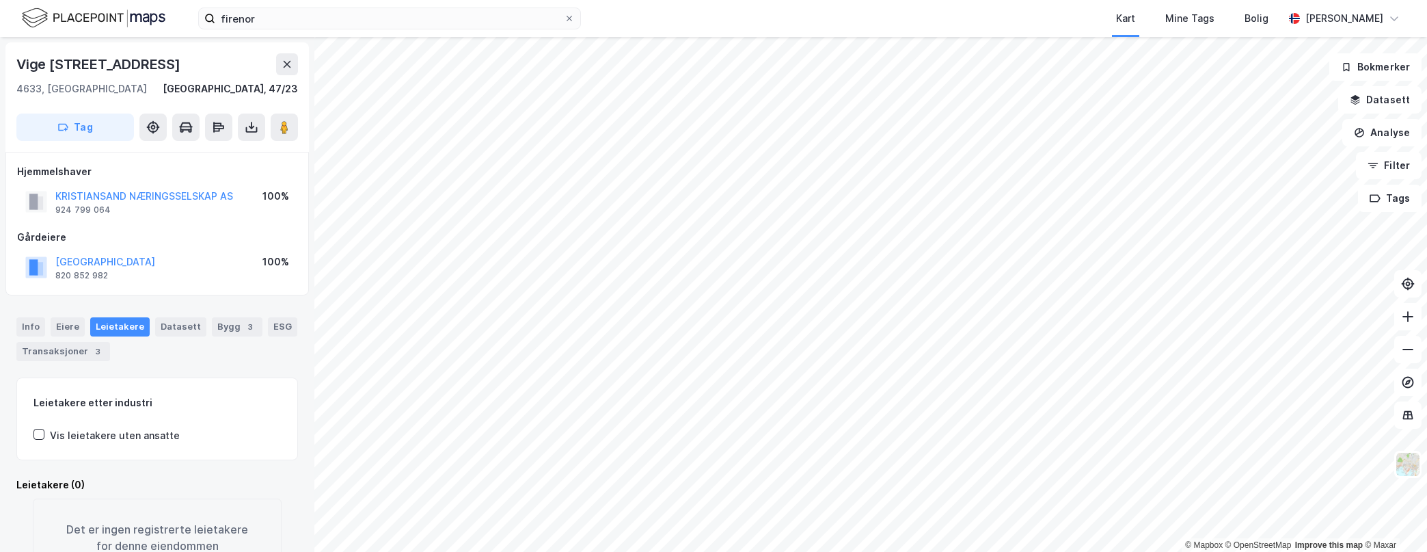
scroll to position [2, 0]
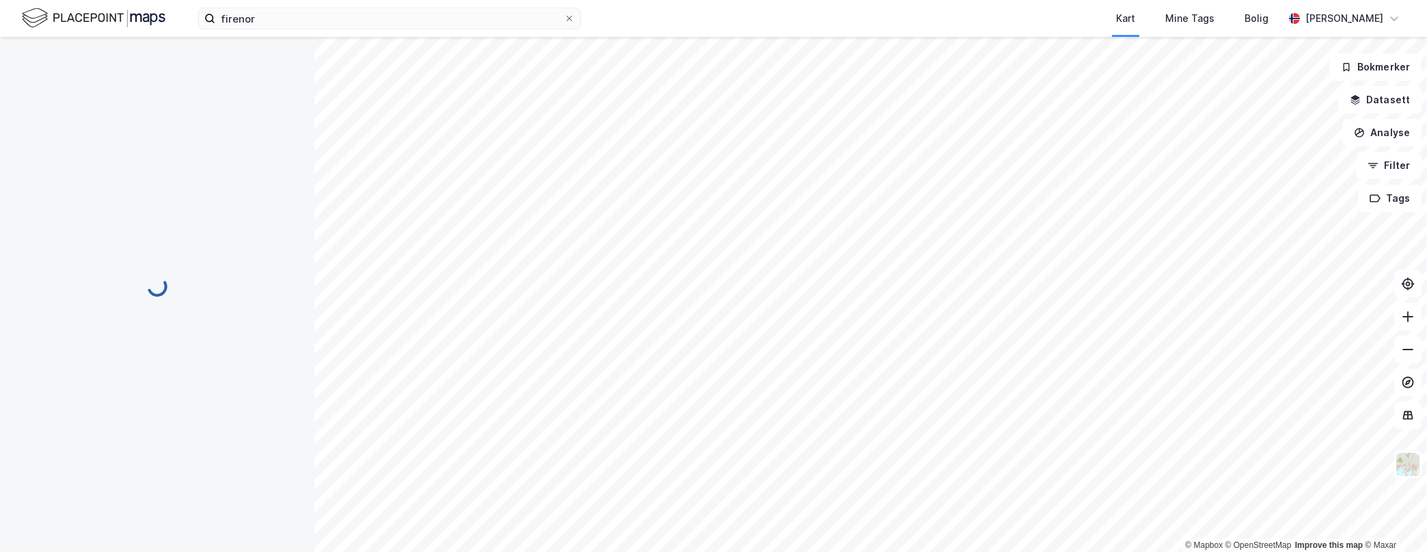
scroll to position [2, 0]
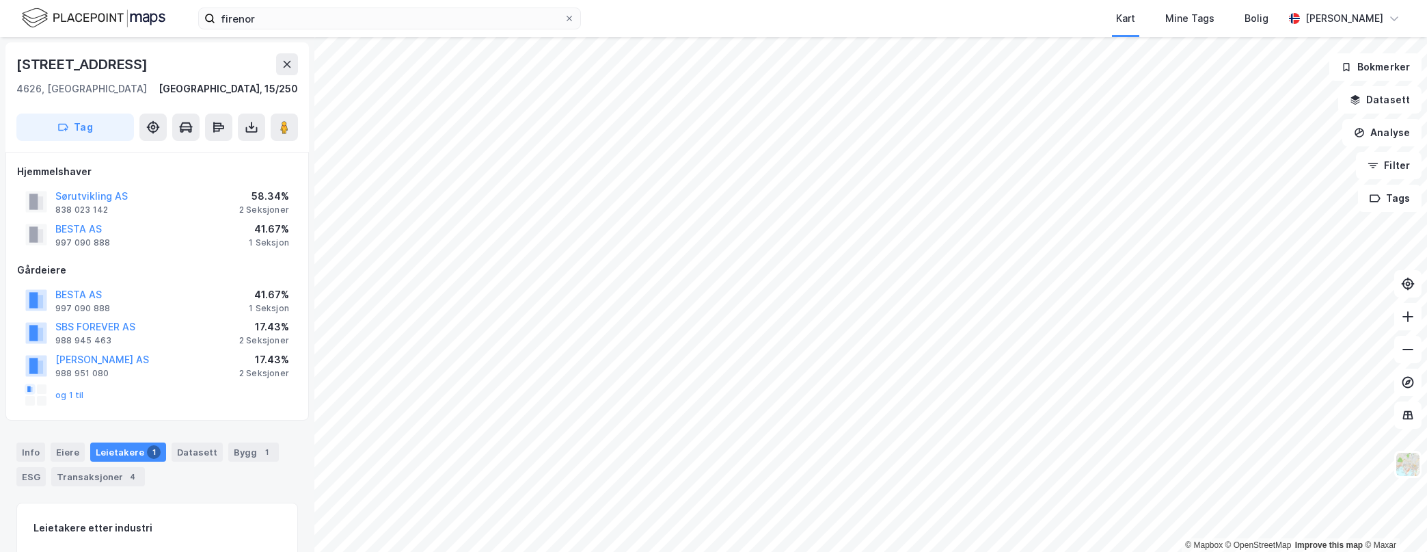
scroll to position [2, 0]
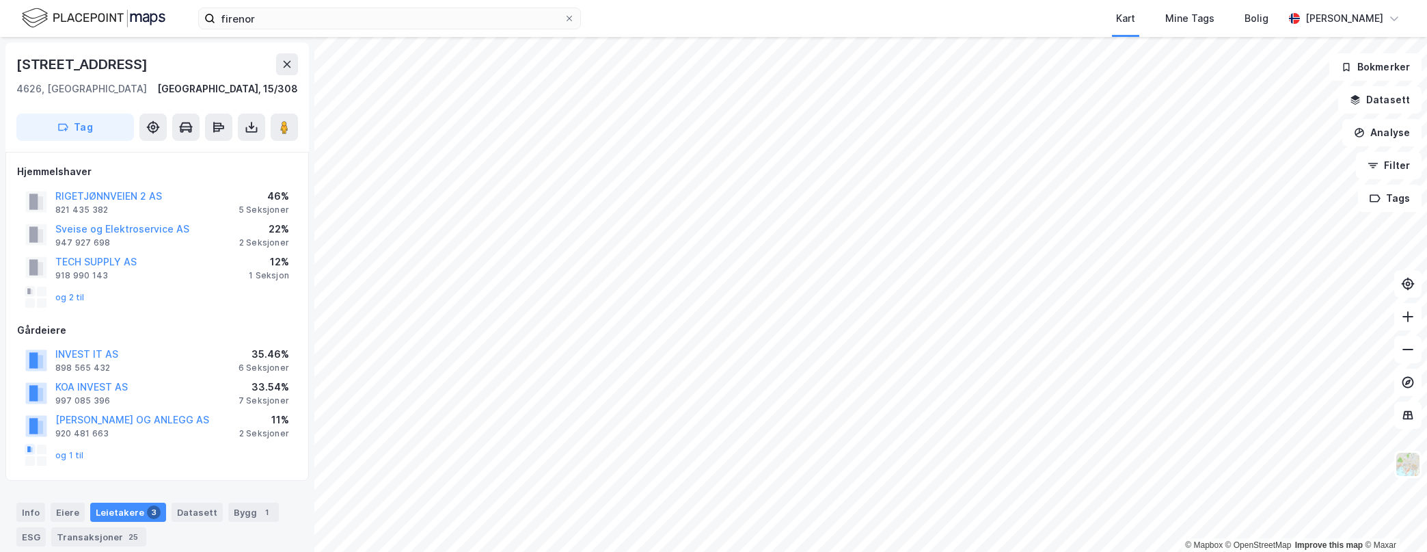
scroll to position [2, 0]
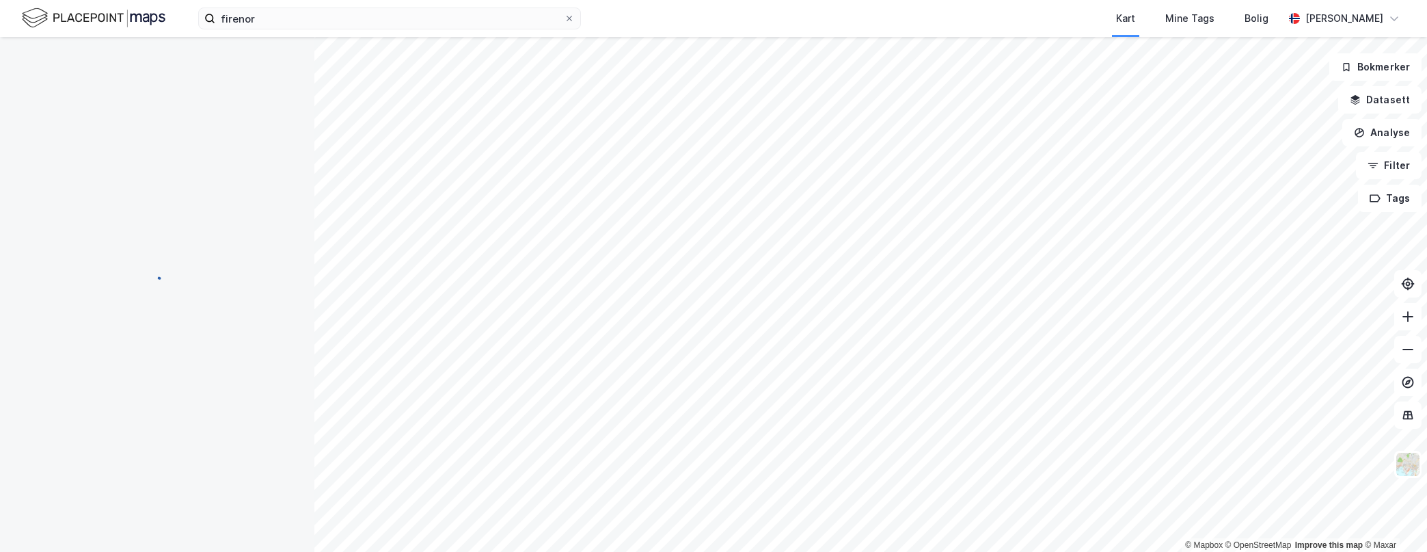
scroll to position [2, 0]
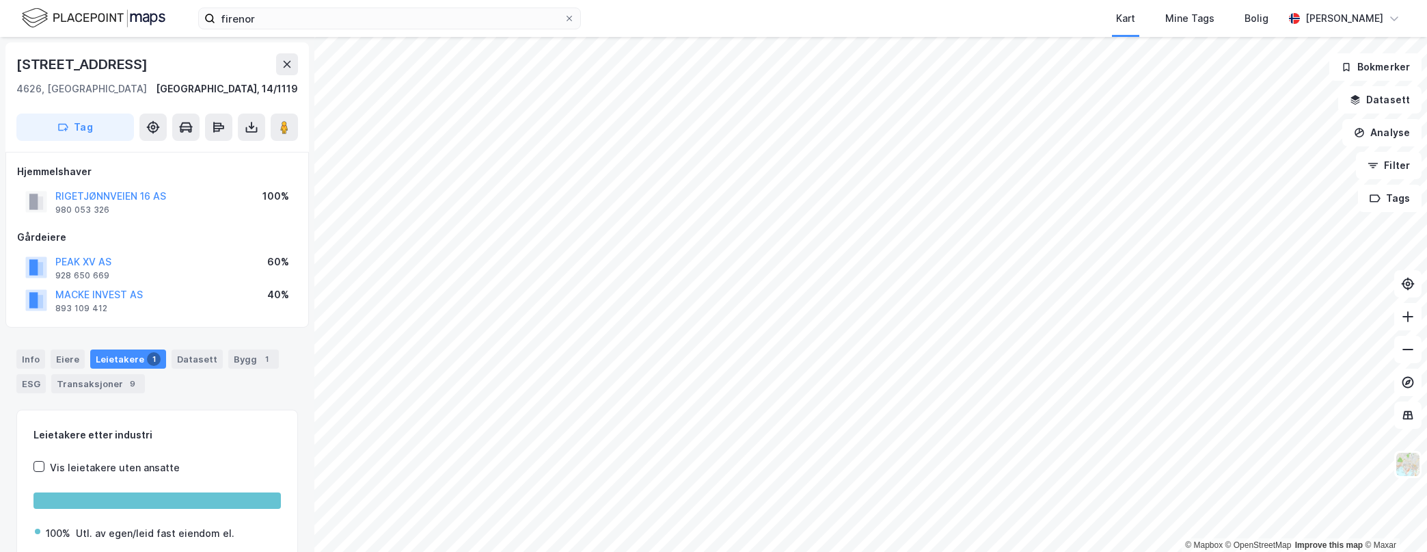
scroll to position [2, 0]
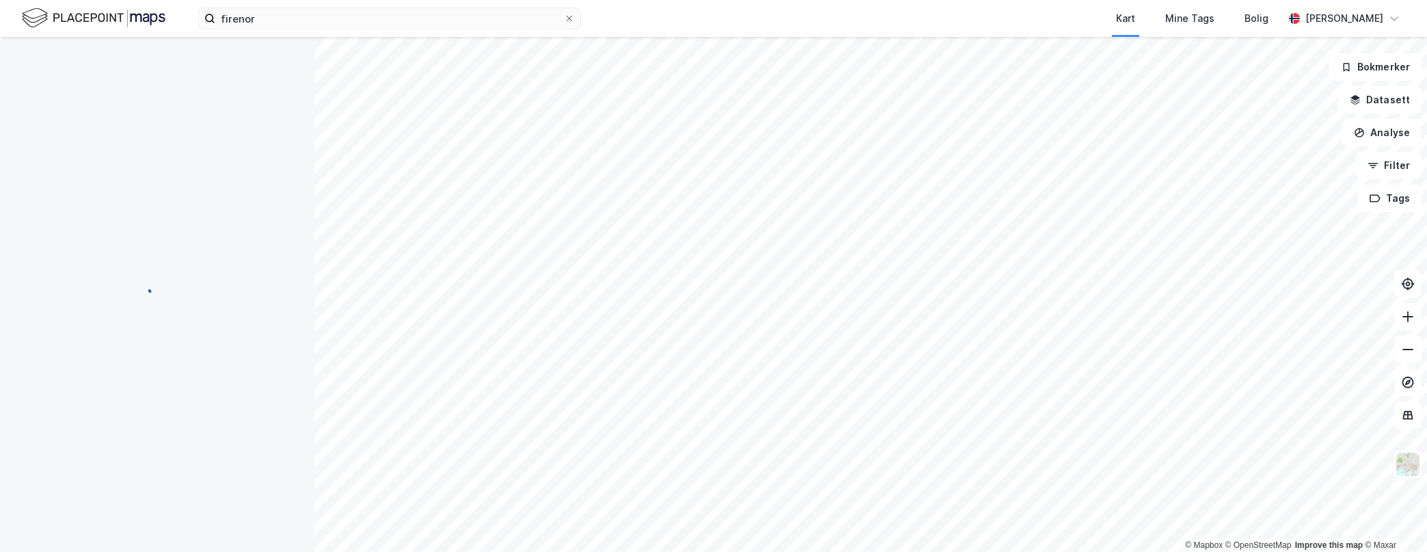
scroll to position [2, 0]
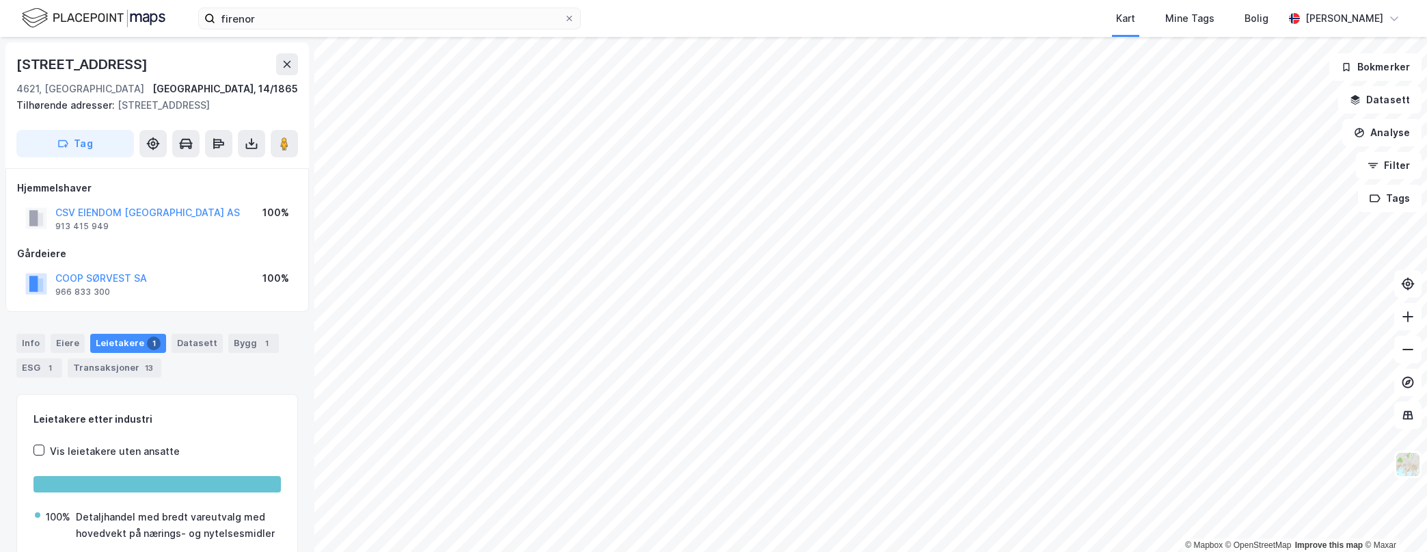
scroll to position [1, 0]
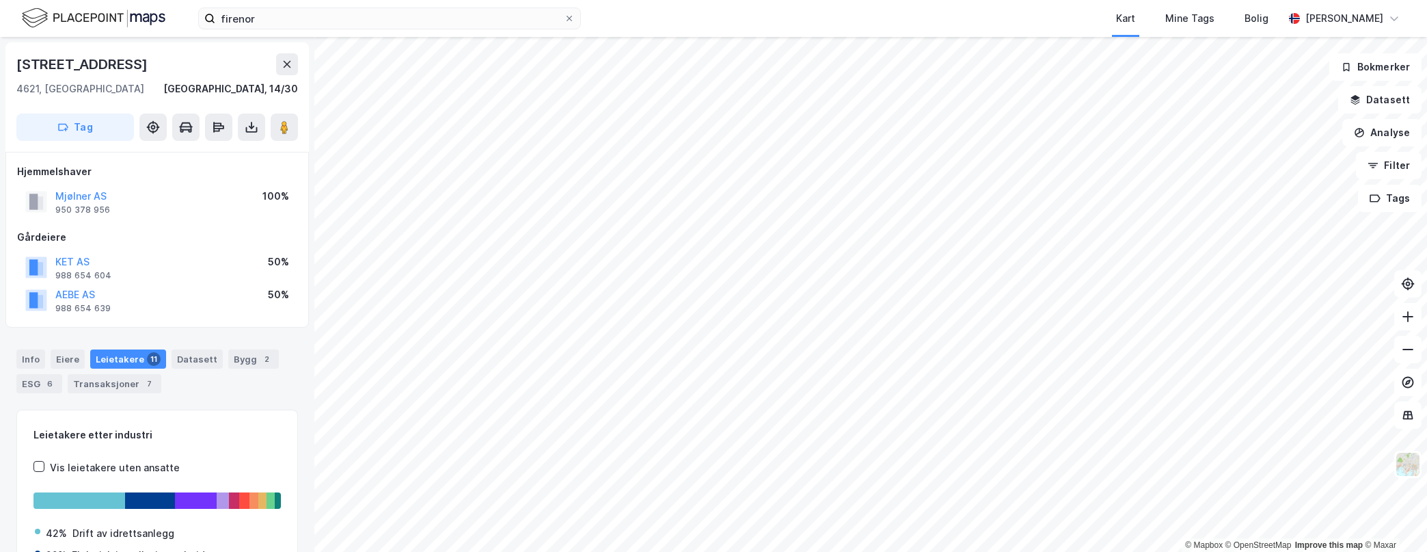
scroll to position [1, 0]
click at [836, 0] on html "firenor Kart Mine Tags Bolig [PERSON_NAME] © Mapbox © OpenStreetMap Improve thi…" at bounding box center [713, 276] width 1427 height 552
